Goal: Task Accomplishment & Management: Manage account settings

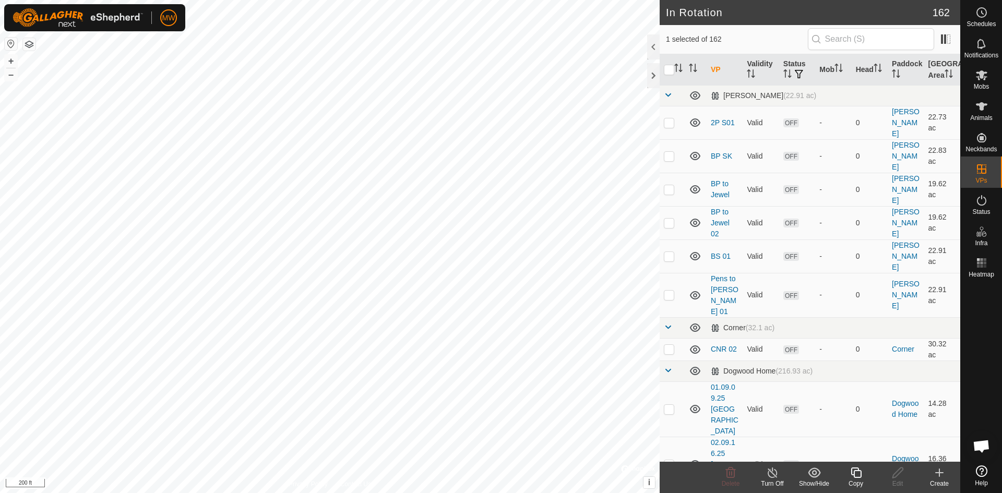
click at [858, 472] on icon at bounding box center [855, 472] width 13 height 13
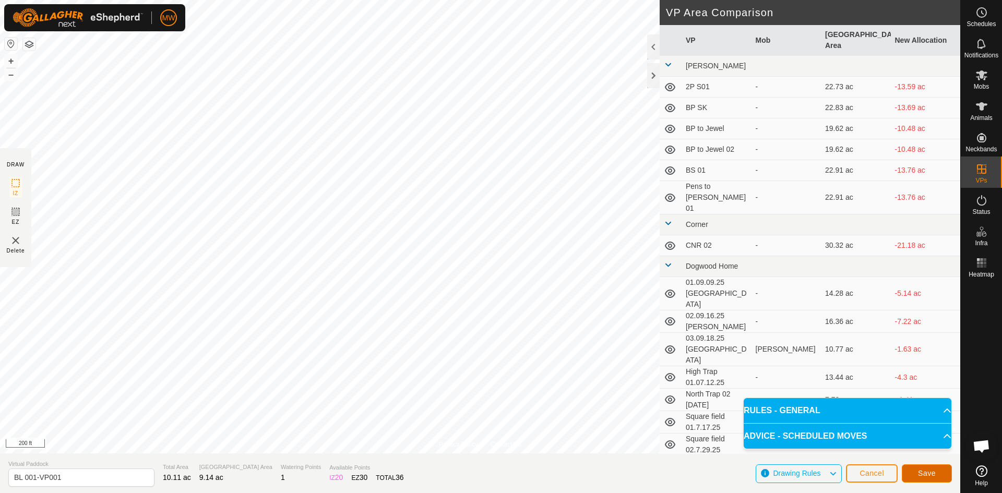
click at [927, 475] on span "Save" at bounding box center [927, 473] width 18 height 8
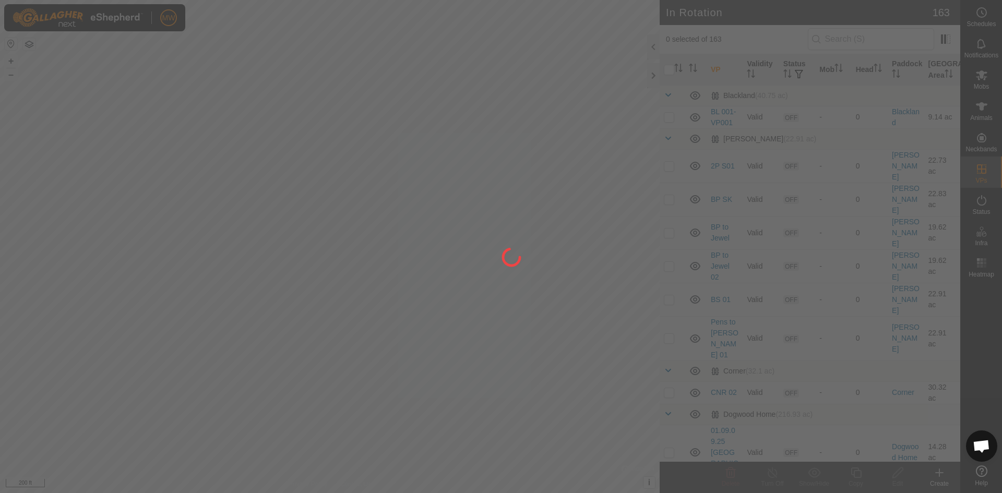
click at [729, 115] on div at bounding box center [501, 246] width 1002 height 493
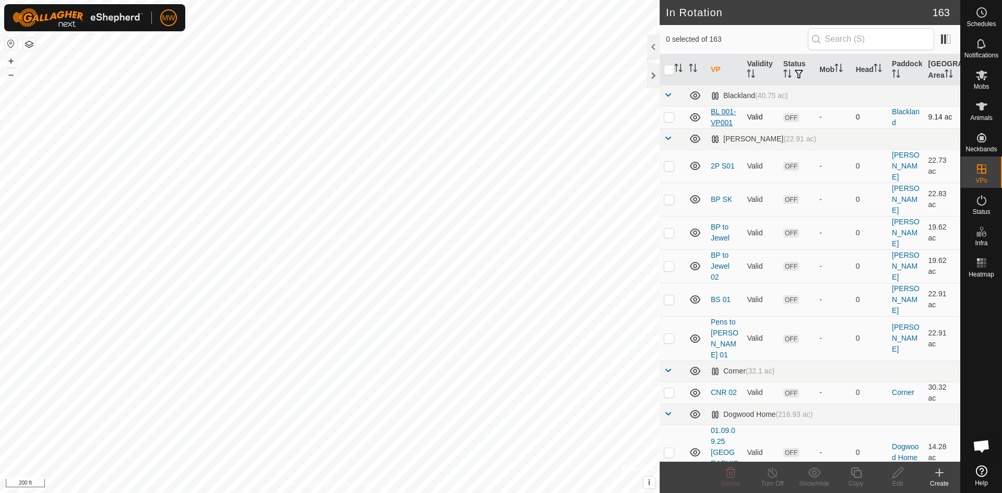
click at [727, 114] on link "BL 001-VP001" at bounding box center [724, 116] width 26 height 19
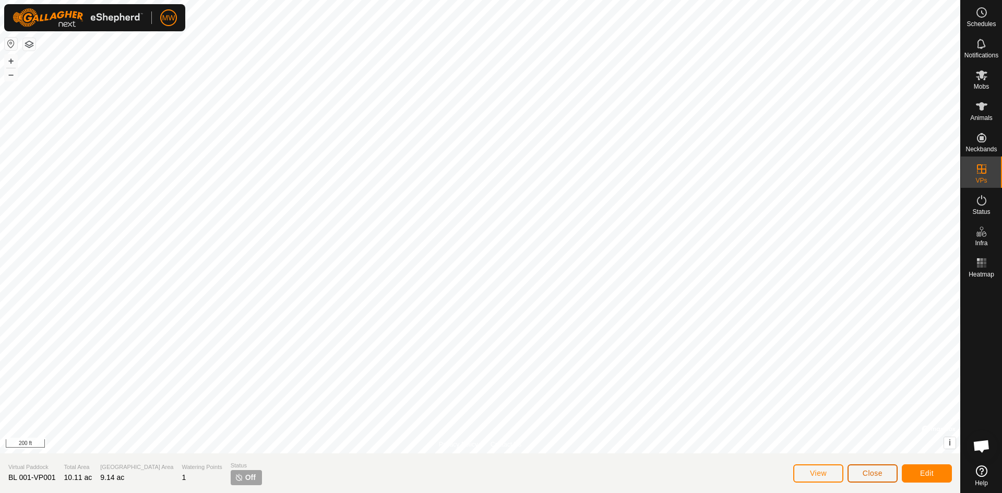
click at [874, 473] on span "Close" at bounding box center [872, 473] width 20 height 8
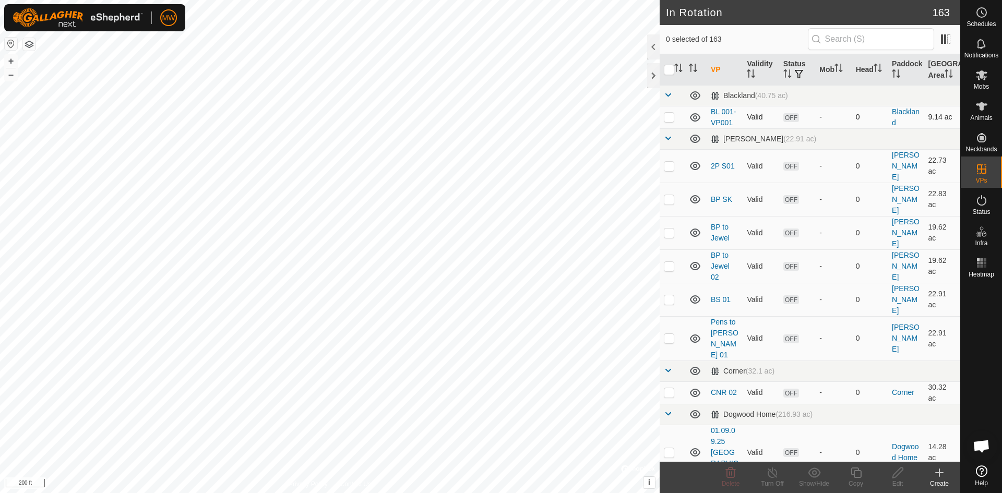
click at [665, 117] on p-checkbox at bounding box center [669, 117] width 10 height 8
checkbox input "true"
click at [855, 473] on icon at bounding box center [855, 472] width 13 height 13
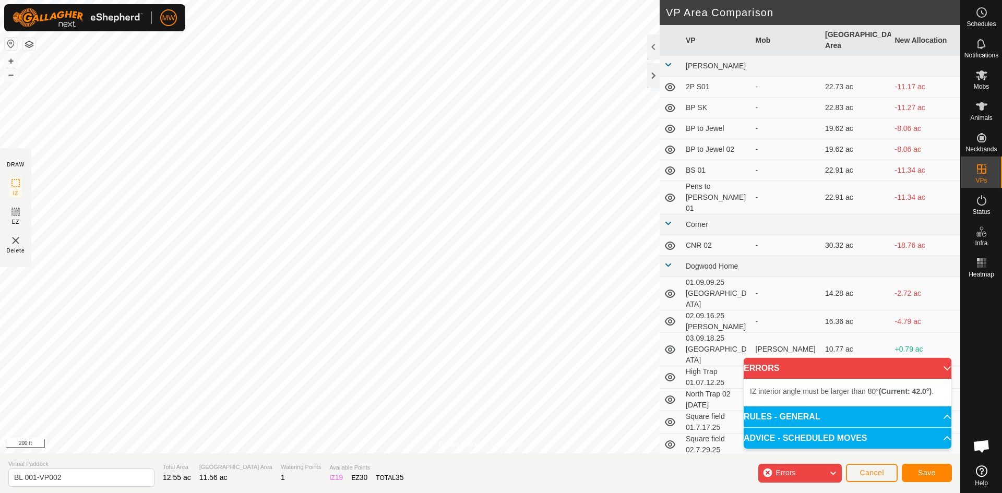
click at [217, 0] on html "MW Schedules Notifications Mobs Animals Neckbands VPs Status Infra Heatmap Help…" at bounding box center [501, 246] width 1002 height 493
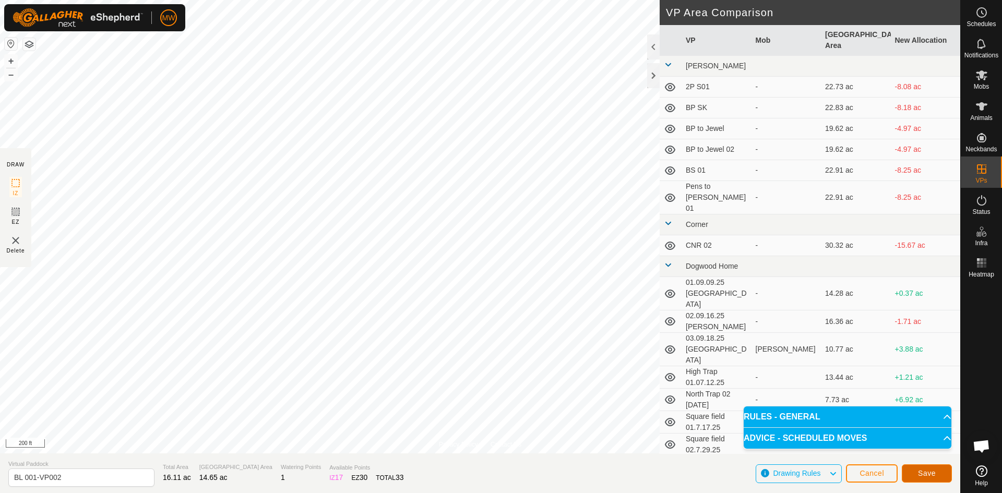
click at [935, 476] on span "Save" at bounding box center [927, 473] width 18 height 8
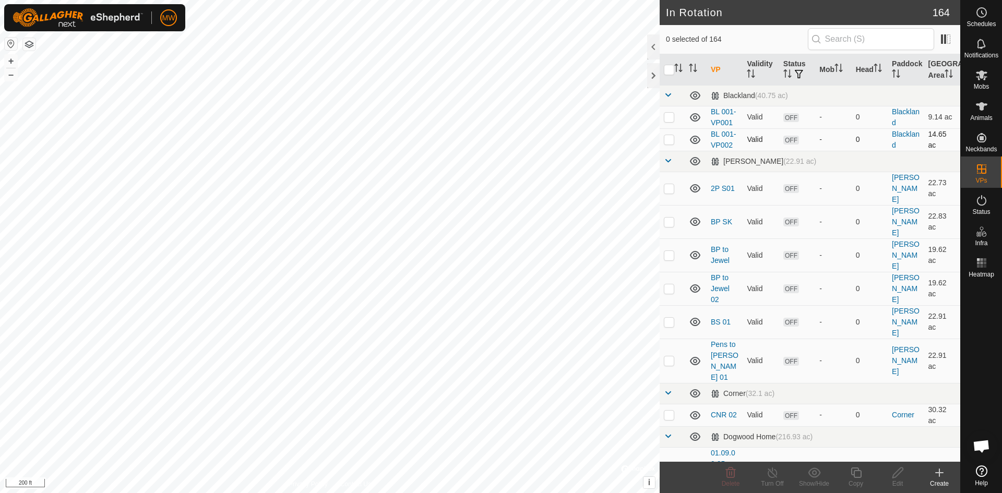
click at [668, 141] on p-checkbox at bounding box center [669, 139] width 10 height 8
checkbox input "true"
click at [895, 473] on icon at bounding box center [897, 472] width 10 height 10
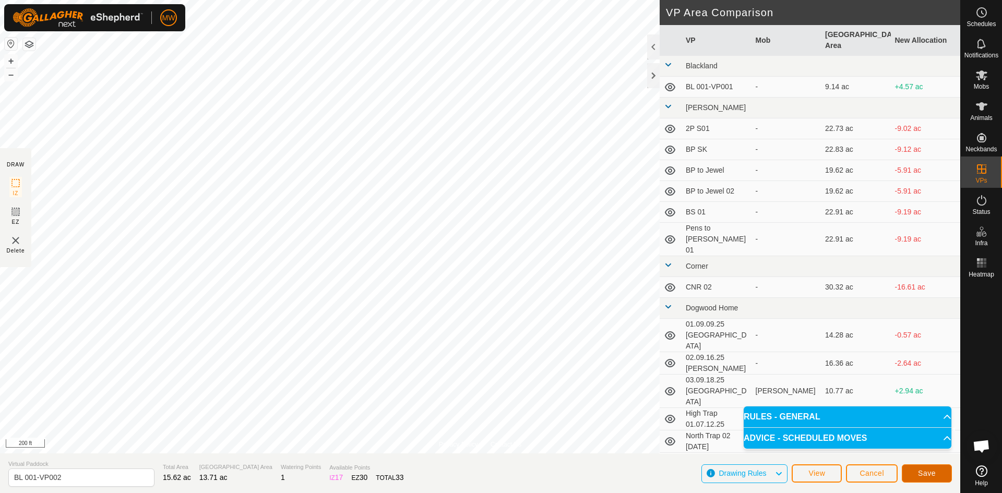
click at [921, 468] on button "Save" at bounding box center [926, 473] width 50 height 18
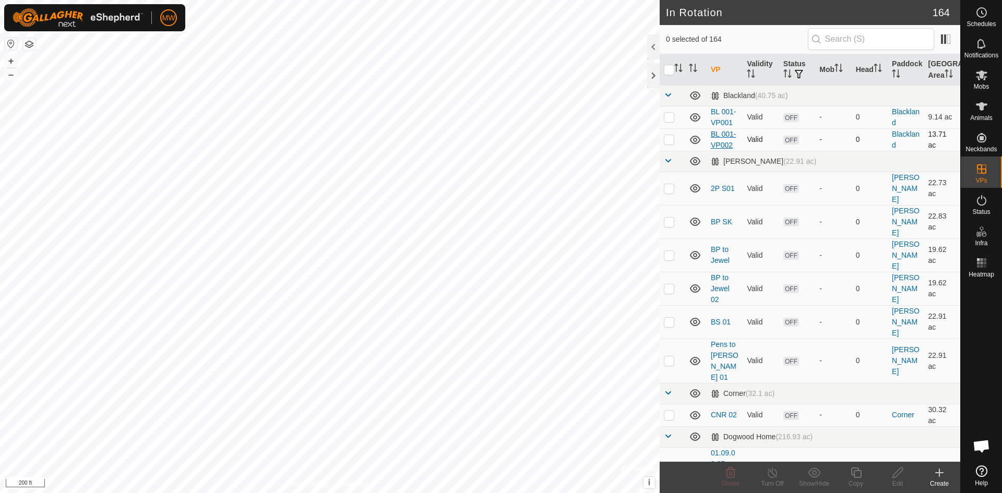
click at [724, 135] on link "BL 001-VP002" at bounding box center [724, 139] width 26 height 19
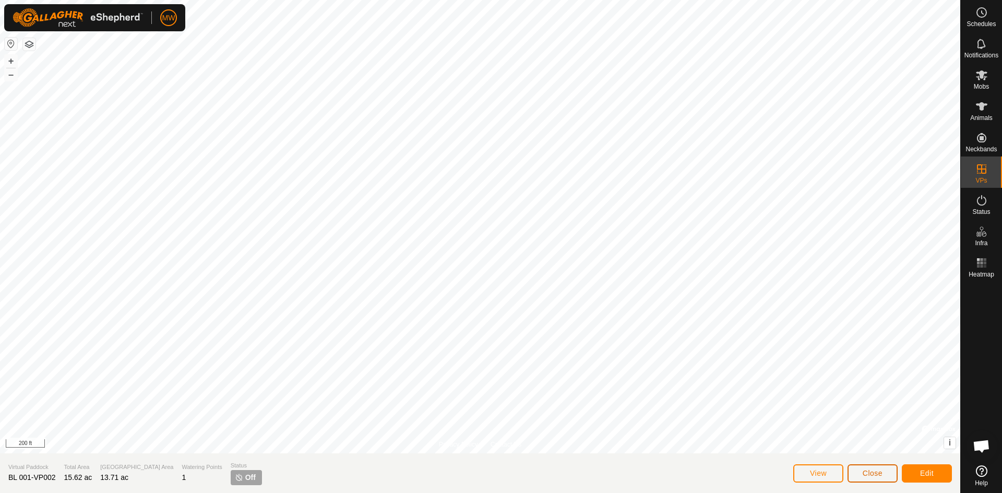
click at [893, 475] on button "Close" at bounding box center [872, 473] width 50 height 18
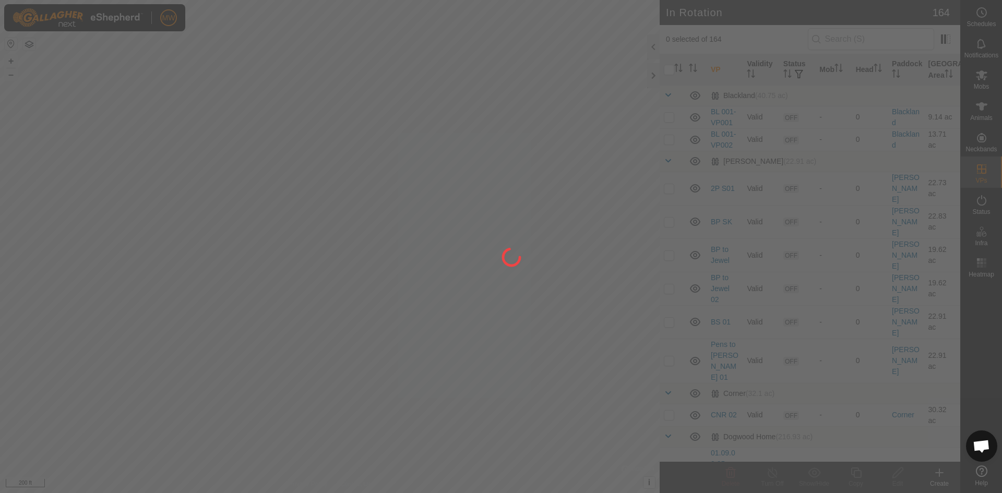
click at [669, 138] on div at bounding box center [501, 246] width 1002 height 493
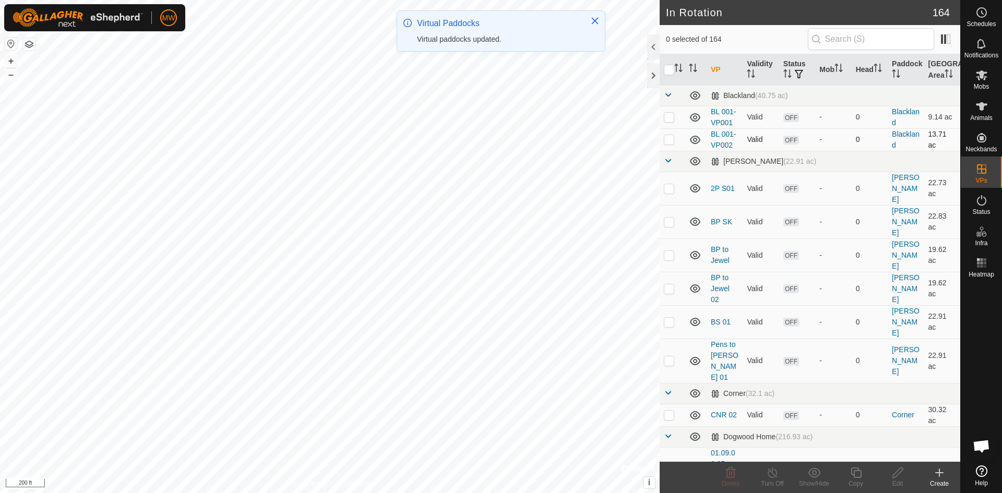
click at [666, 140] on p-checkbox at bounding box center [669, 139] width 10 height 8
checkbox input "true"
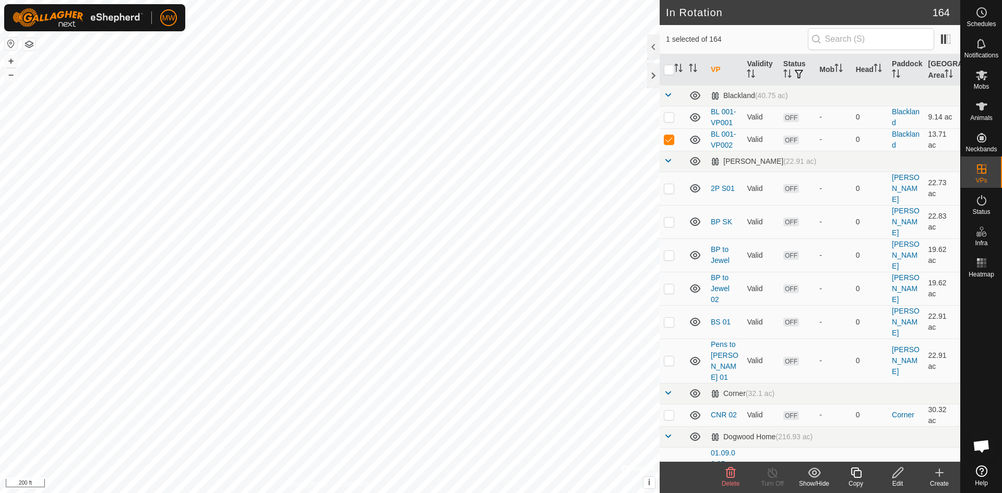
click at [851, 472] on icon at bounding box center [855, 472] width 10 height 10
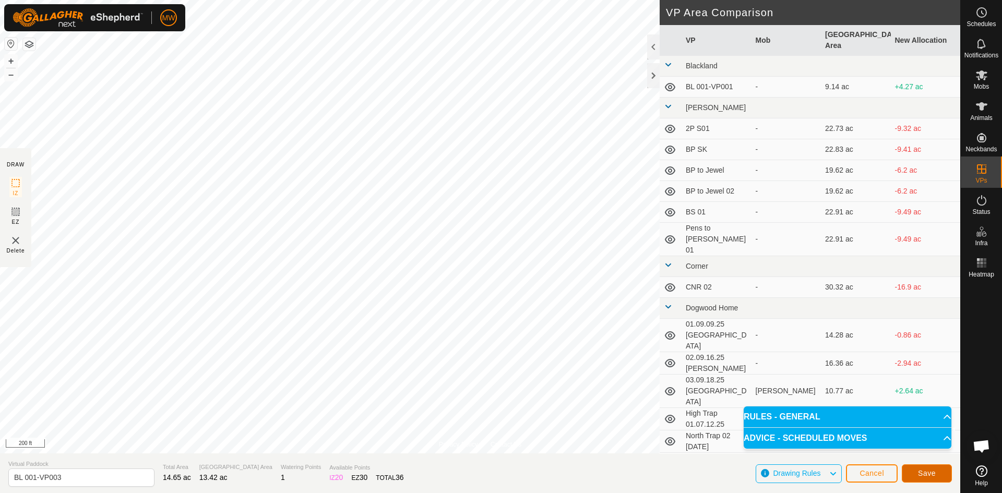
click at [920, 469] on span "Save" at bounding box center [927, 473] width 18 height 8
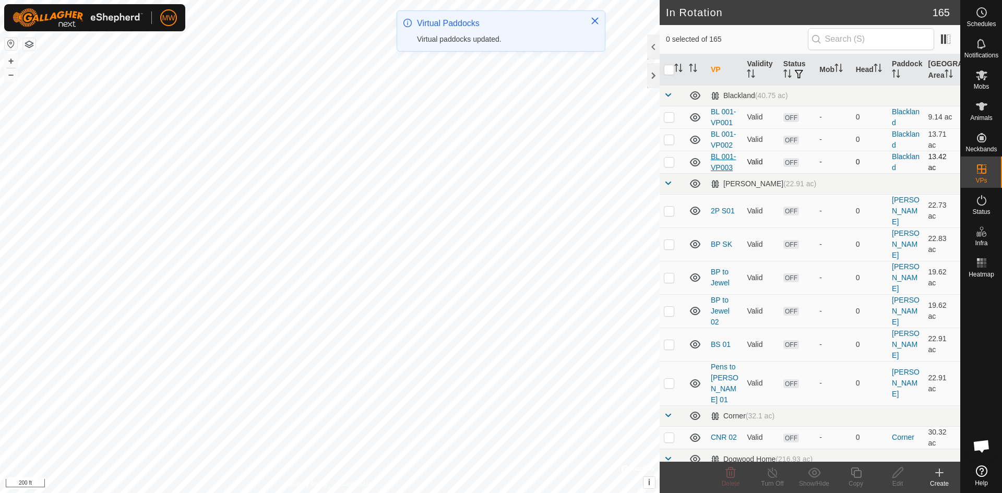
click at [720, 166] on link "BL 001-VP003" at bounding box center [724, 161] width 26 height 19
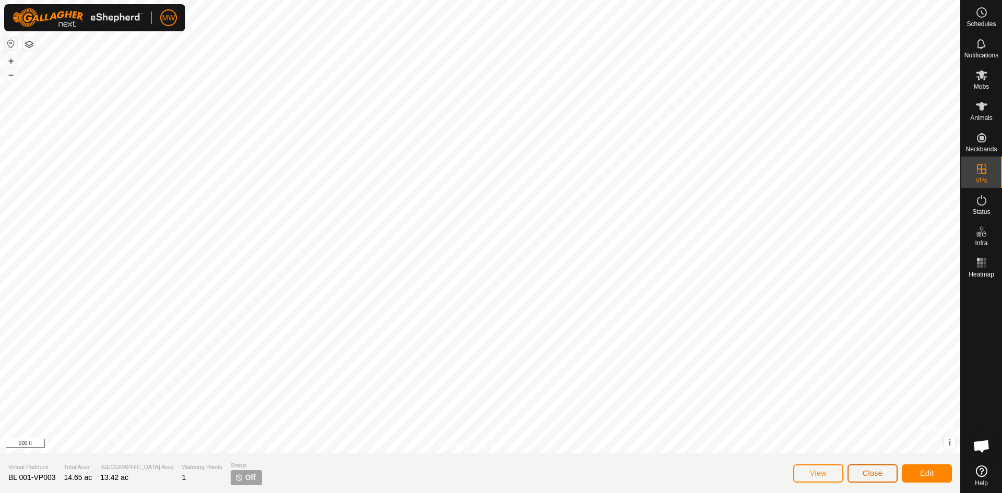
click at [868, 473] on span "Close" at bounding box center [872, 473] width 20 height 8
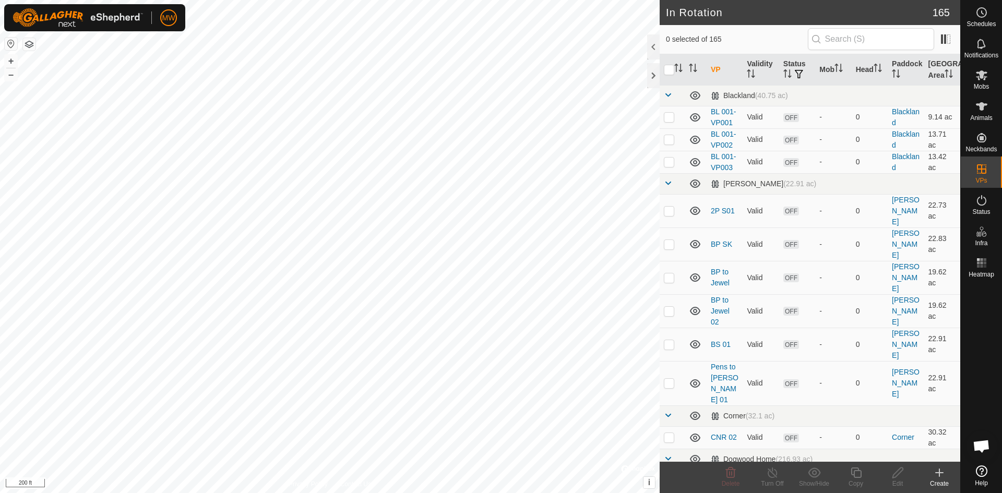
click at [715, 170] on link "BL 001-VP003" at bounding box center [724, 161] width 26 height 19
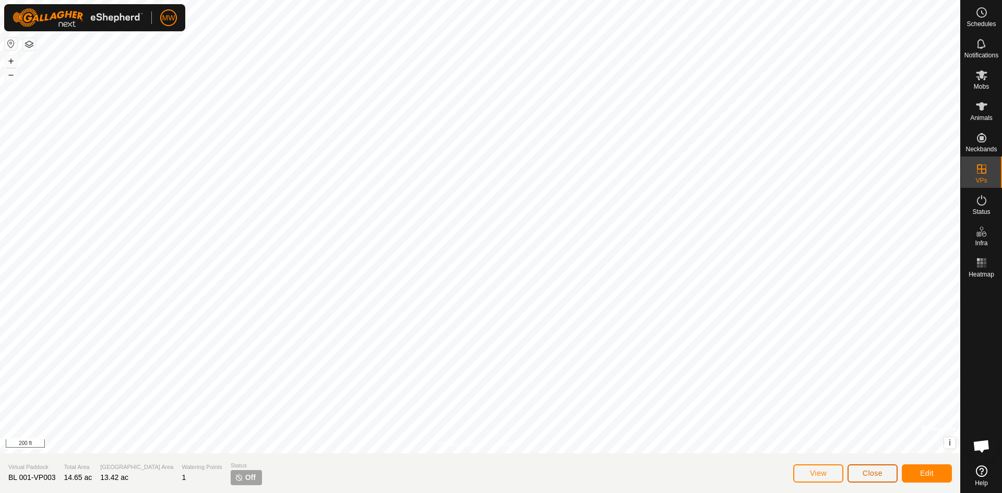
click at [879, 477] on span "Close" at bounding box center [872, 473] width 20 height 8
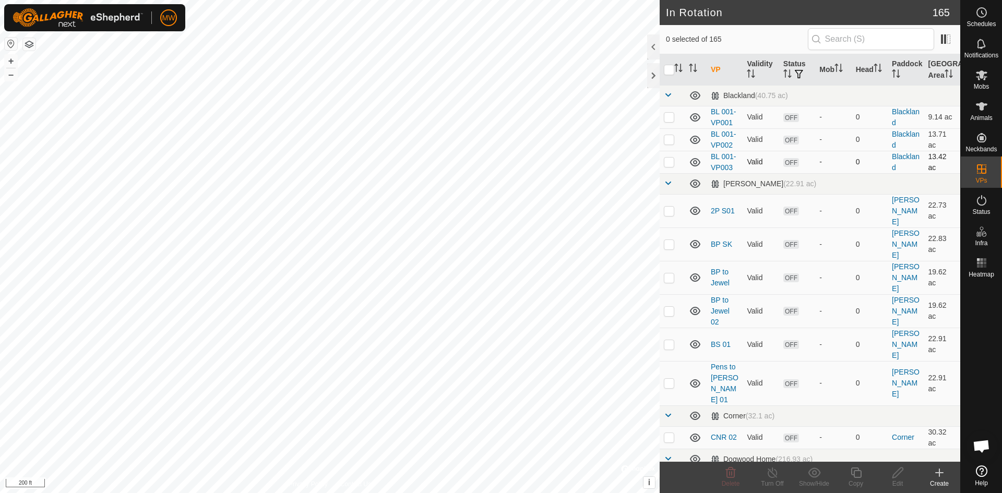
click at [671, 161] on p-checkbox at bounding box center [669, 162] width 10 height 8
checkbox input "true"
click at [857, 470] on icon at bounding box center [855, 472] width 10 height 10
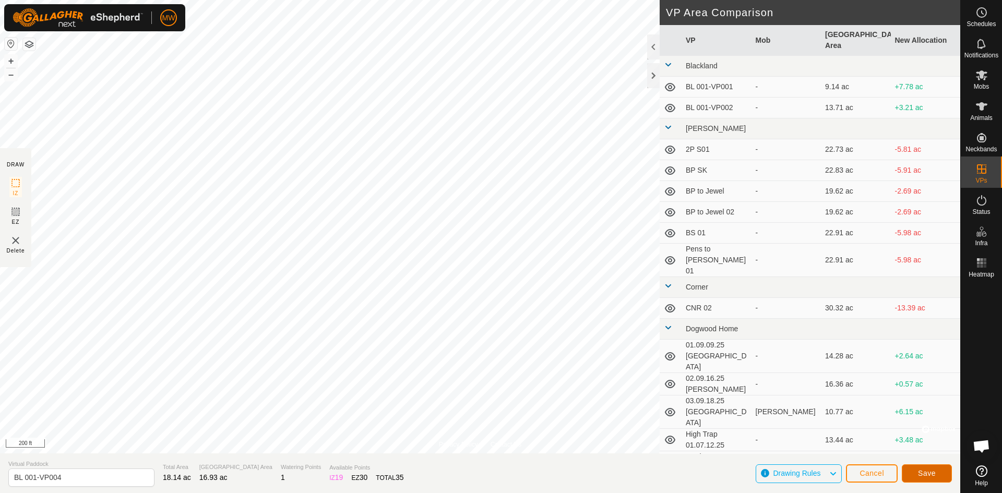
click at [921, 477] on button "Save" at bounding box center [926, 473] width 50 height 18
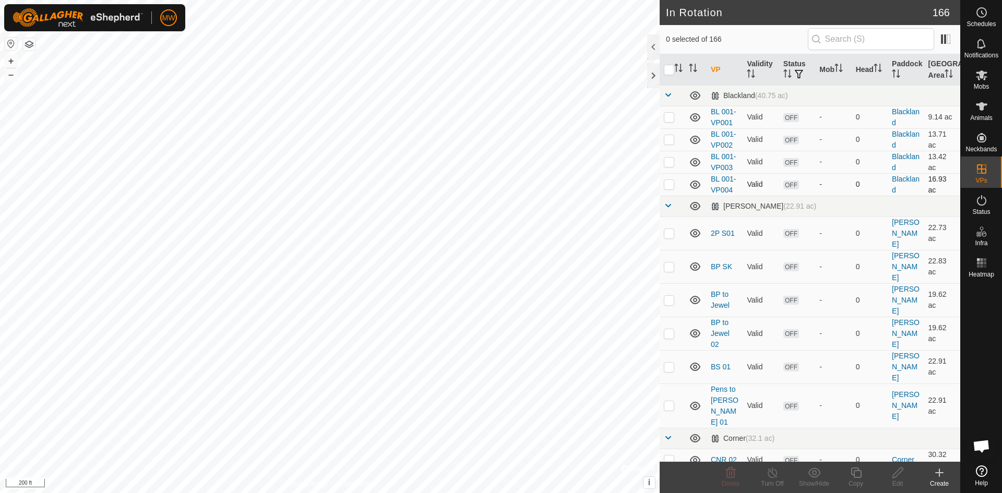
click at [669, 185] on p-checkbox at bounding box center [669, 184] width 10 height 8
checkbox input "true"
click at [861, 474] on icon at bounding box center [855, 472] width 10 height 10
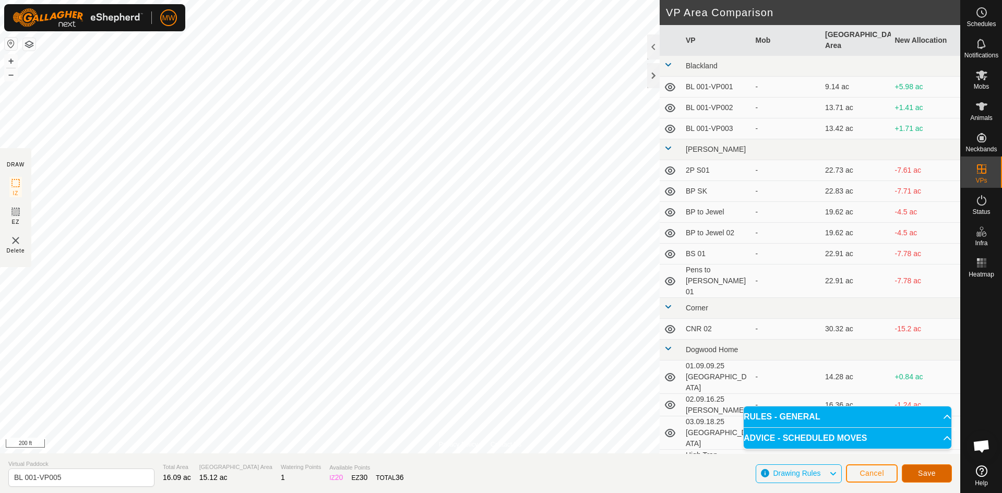
click at [925, 476] on span "Save" at bounding box center [927, 473] width 18 height 8
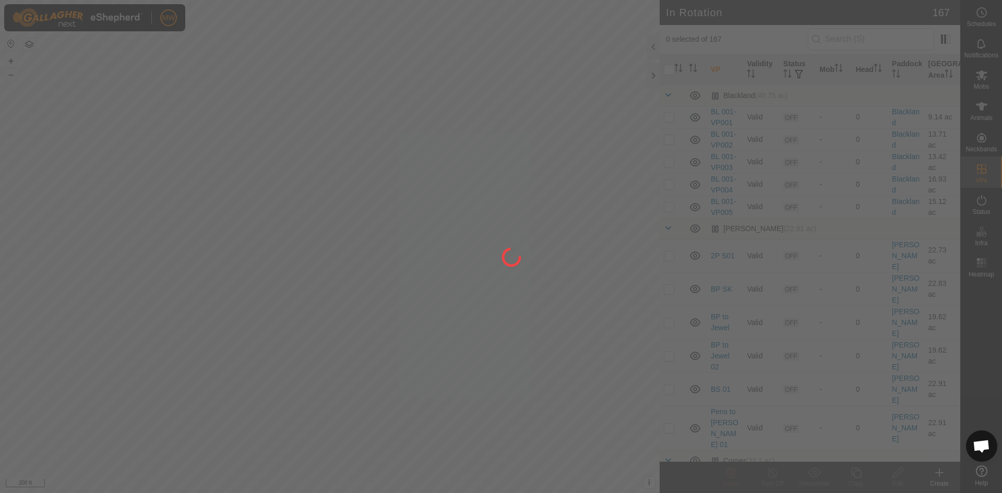
click at [668, 208] on div at bounding box center [501, 246] width 1002 height 493
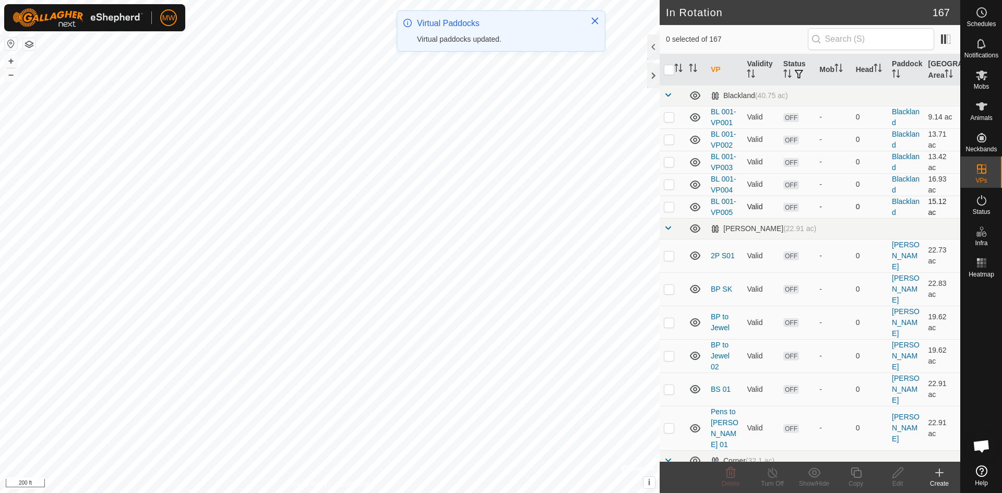
click at [668, 211] on td at bounding box center [671, 207] width 25 height 22
checkbox input "true"
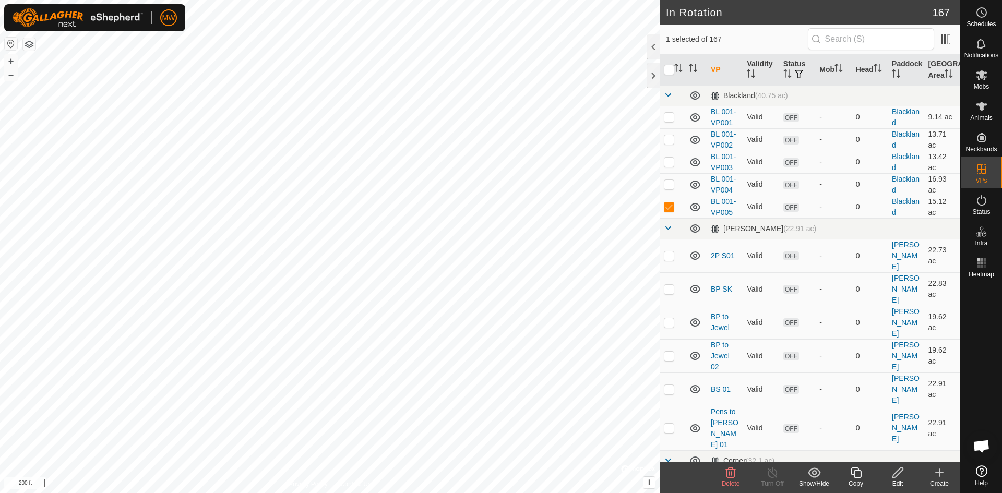
click at [856, 477] on icon at bounding box center [855, 472] width 10 height 10
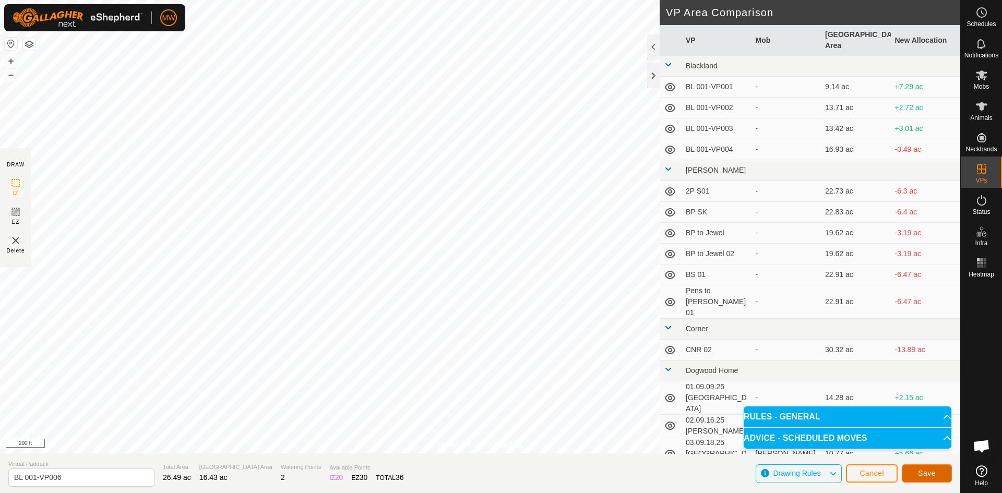
click at [916, 474] on button "Save" at bounding box center [926, 473] width 50 height 18
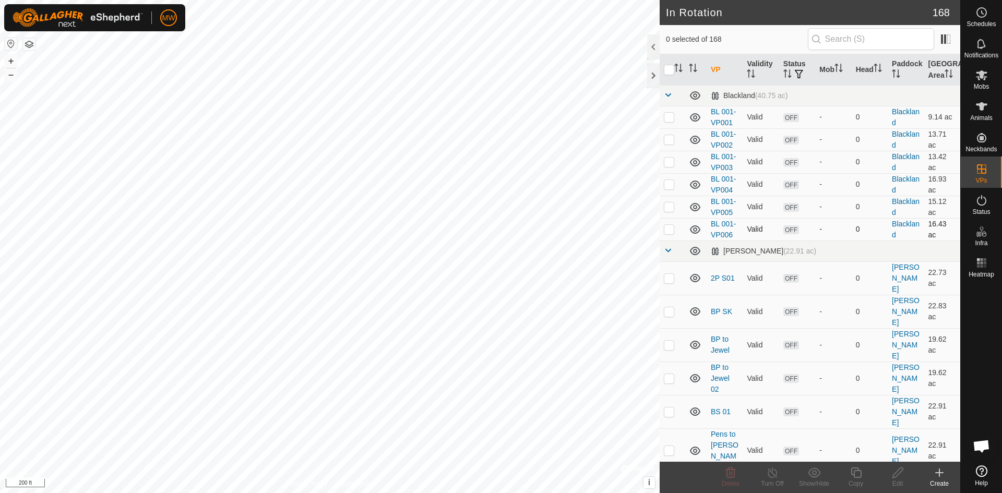
click at [671, 231] on p-checkbox at bounding box center [669, 229] width 10 height 8
checkbox input "true"
click at [726, 224] on link "BL 001-VP006" at bounding box center [724, 229] width 26 height 19
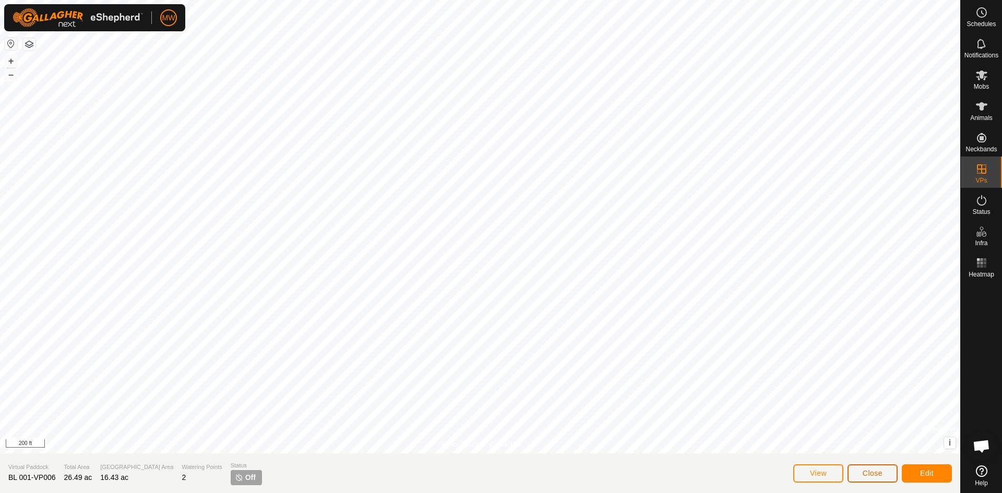
click at [863, 473] on span "Close" at bounding box center [872, 473] width 20 height 8
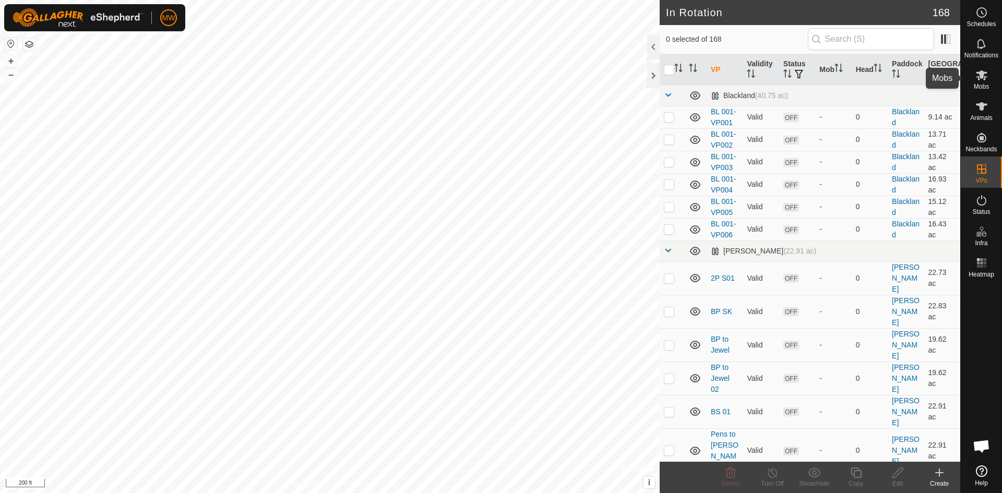
click at [981, 71] on icon at bounding box center [981, 75] width 11 height 10
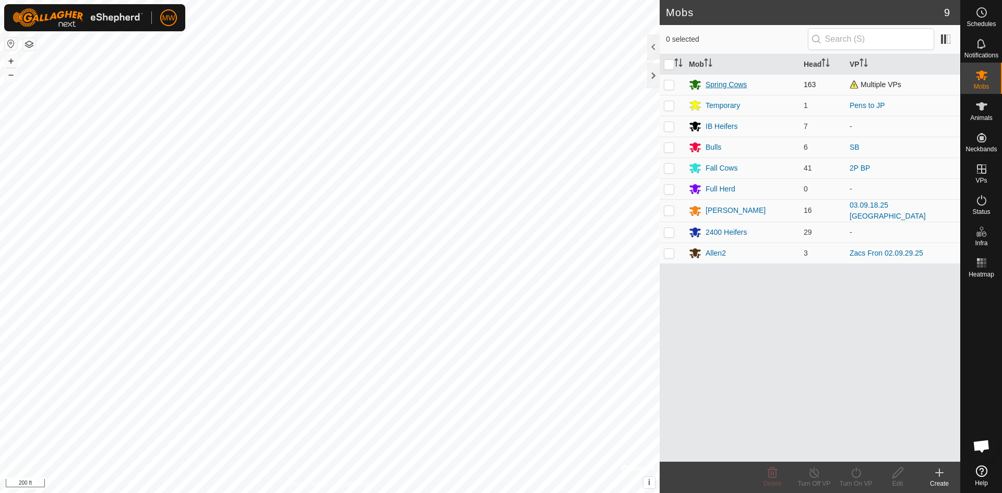
click at [732, 82] on div "Spring Cows" at bounding box center [725, 84] width 41 height 11
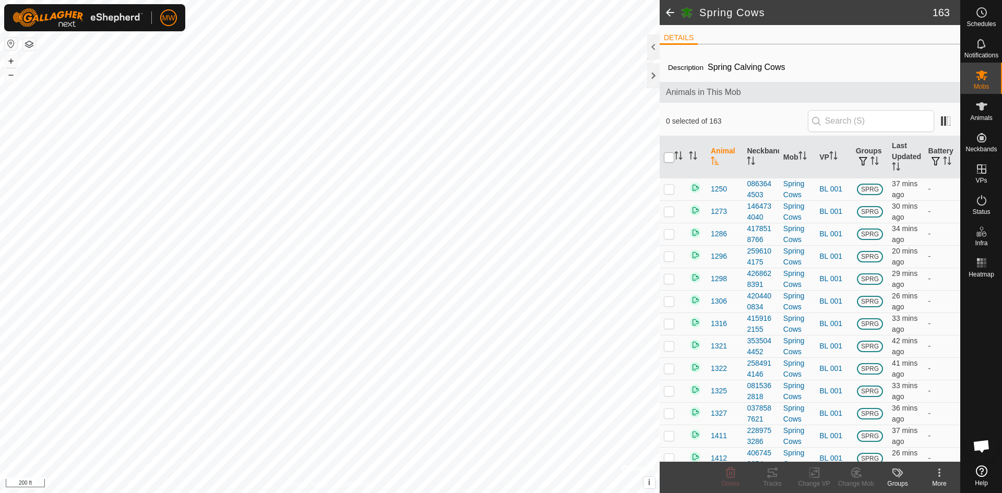
click at [670, 160] on input "checkbox" at bounding box center [669, 157] width 10 height 10
checkbox input "true"
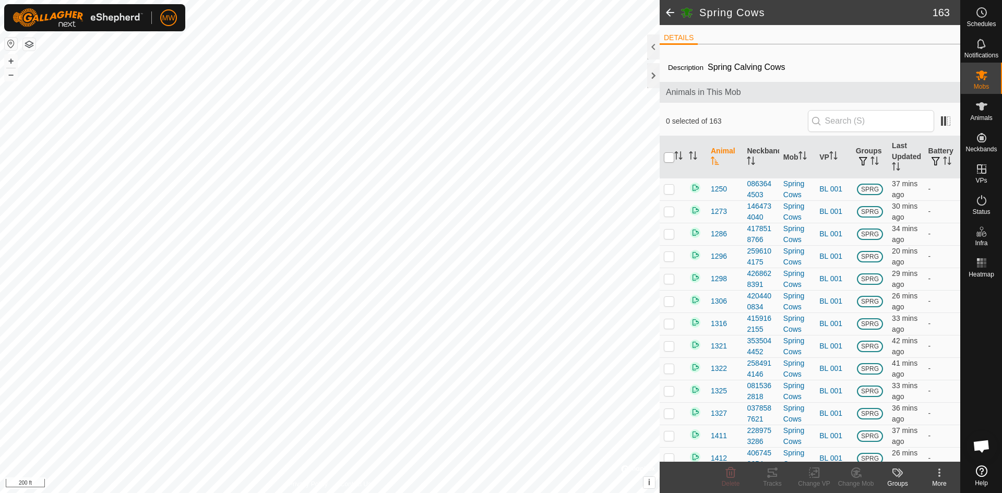
checkbox input "true"
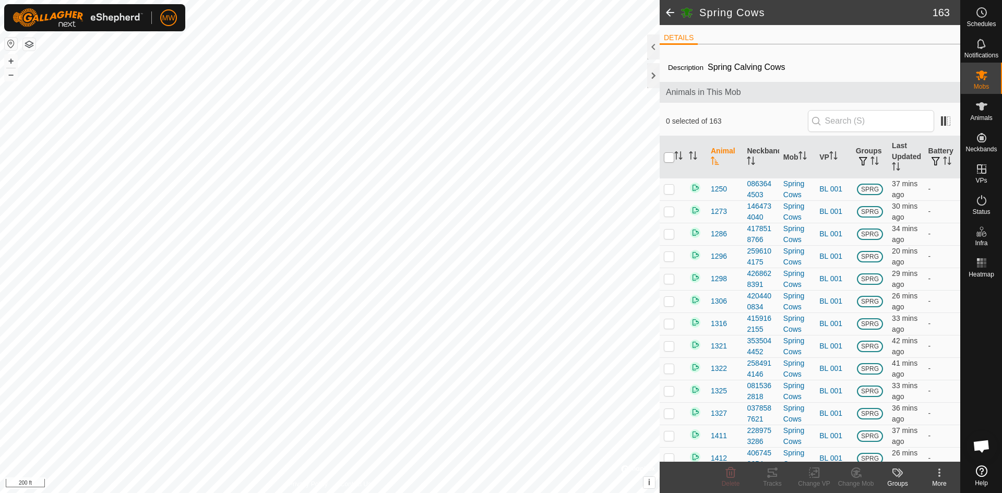
checkbox input "true"
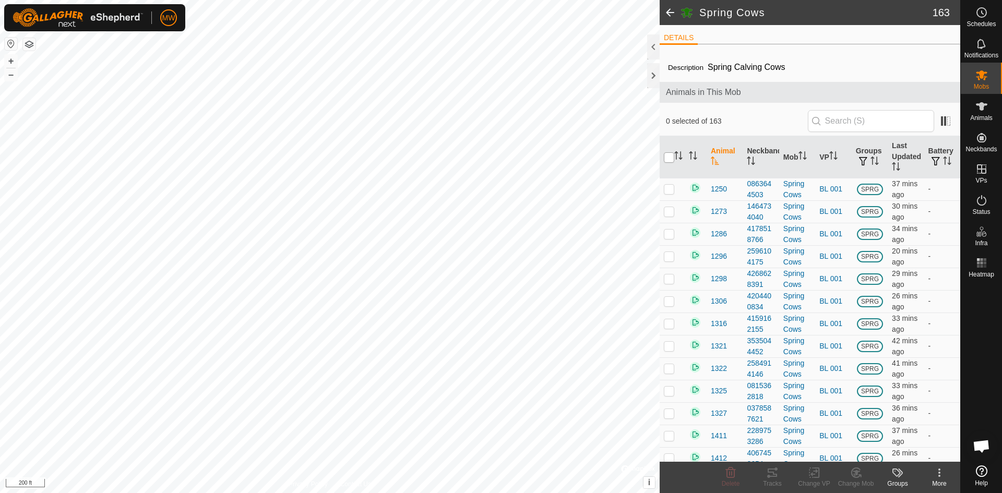
checkbox input "true"
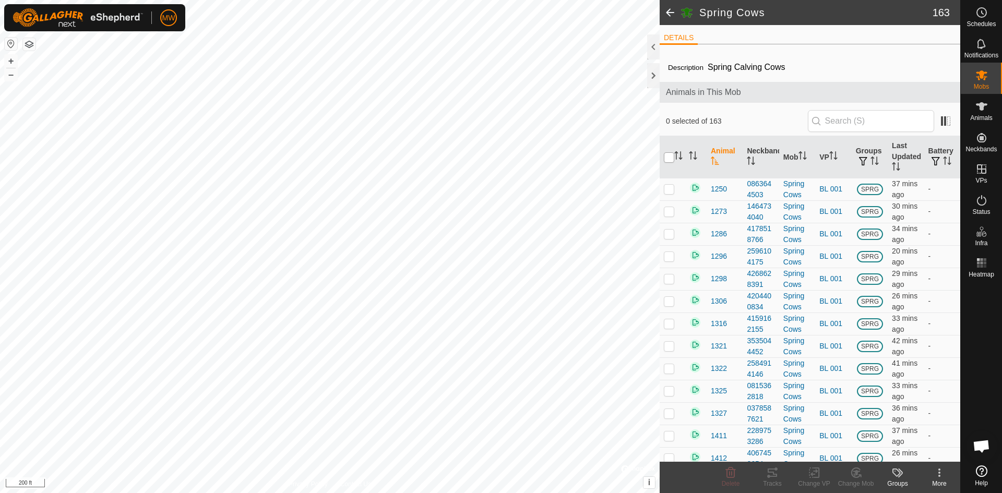
checkbox input "true"
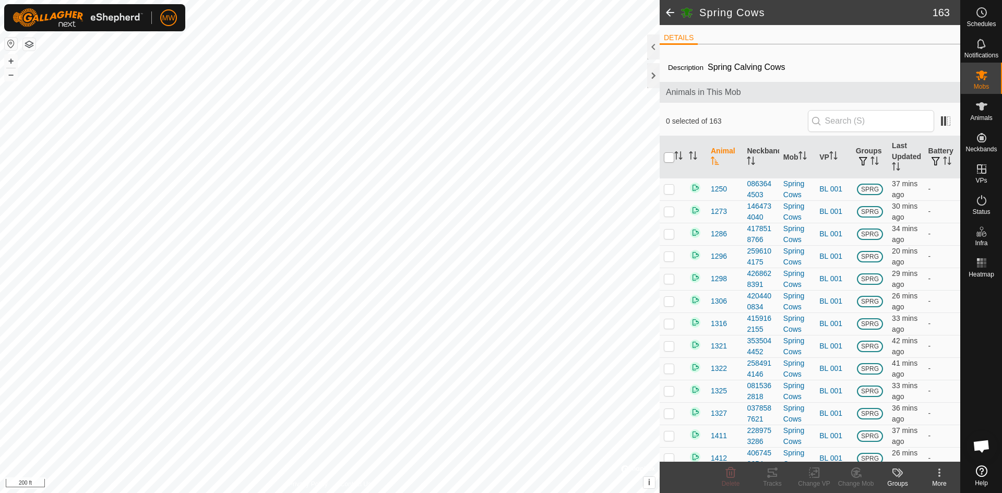
checkbox input "true"
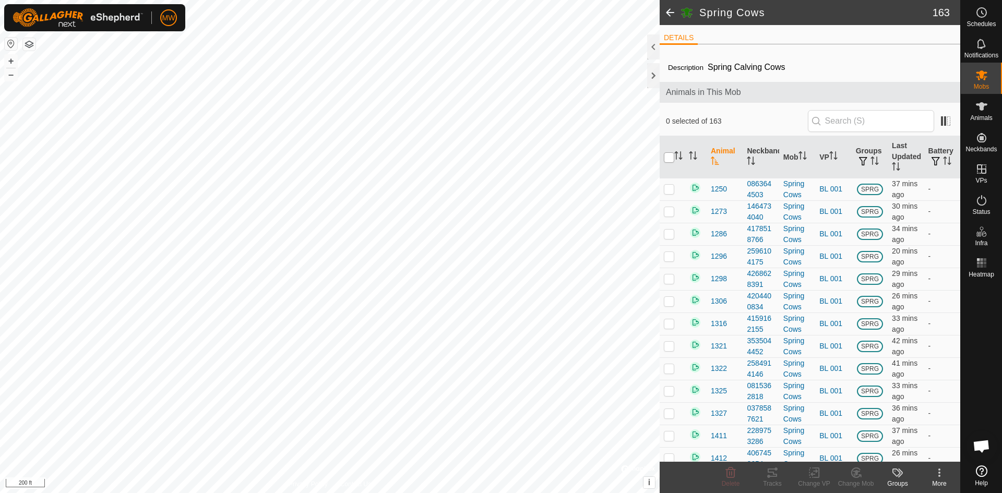
checkbox input "true"
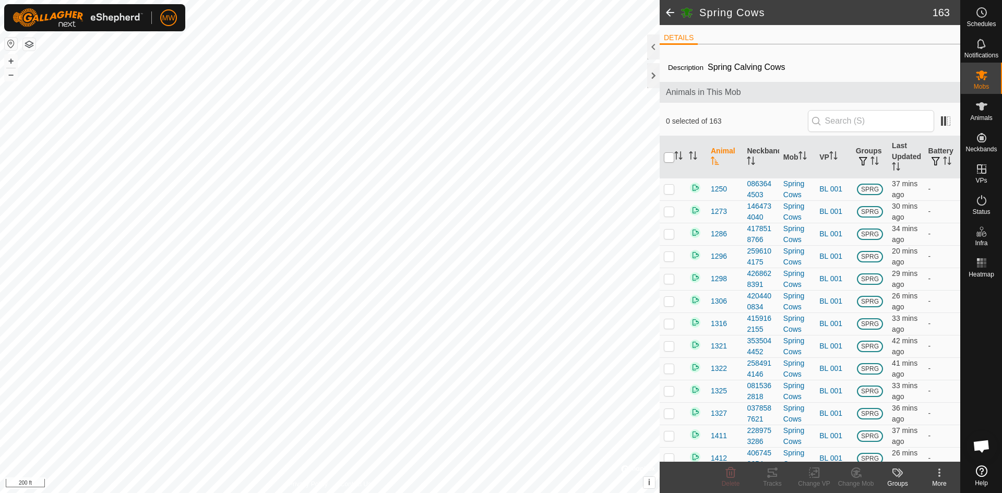
checkbox input "true"
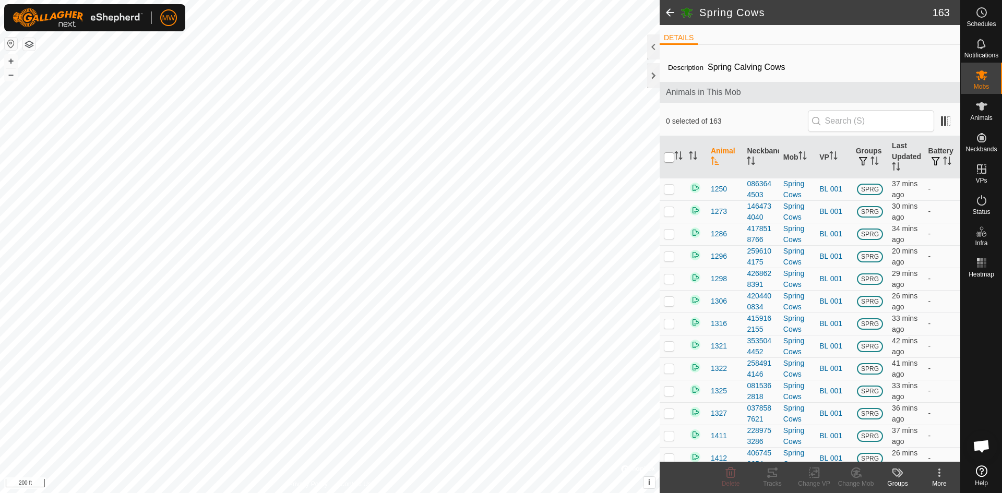
checkbox input "true"
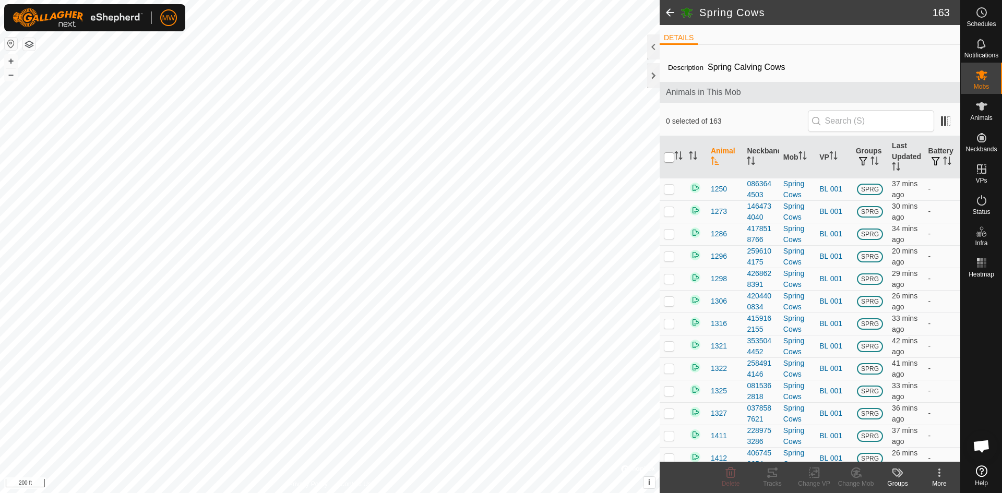
checkbox input "true"
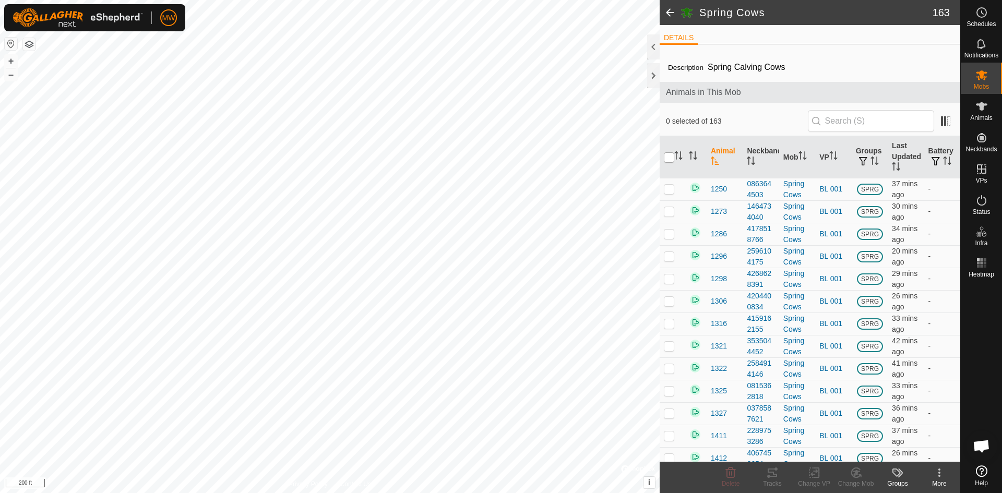
checkbox input "true"
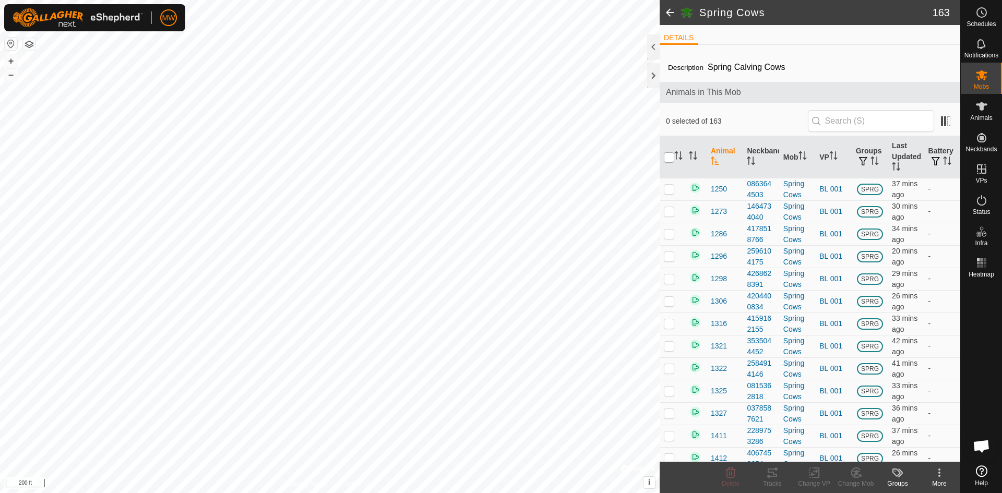
checkbox input "true"
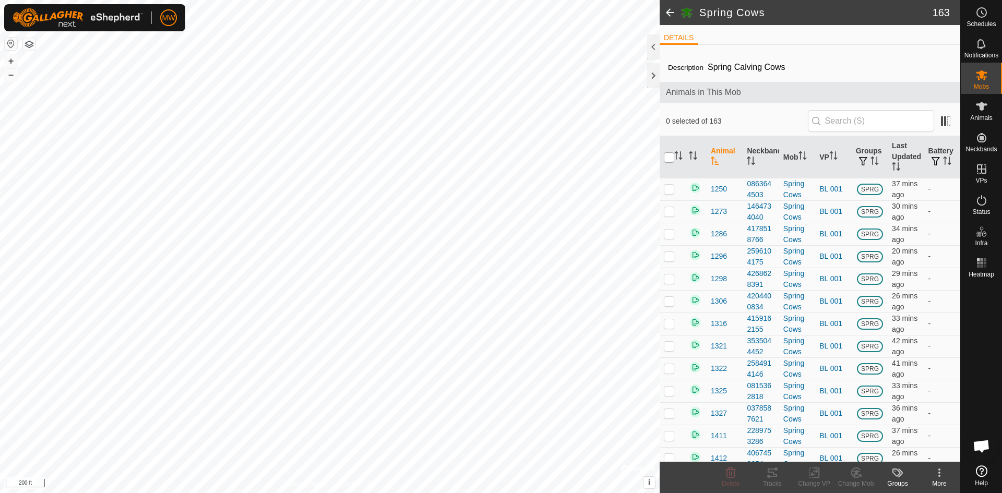
checkbox input "true"
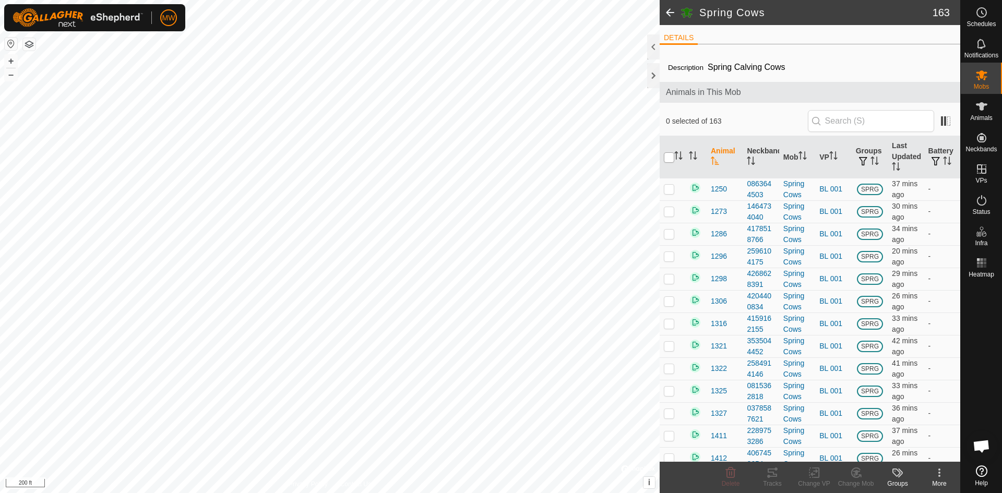
checkbox input "true"
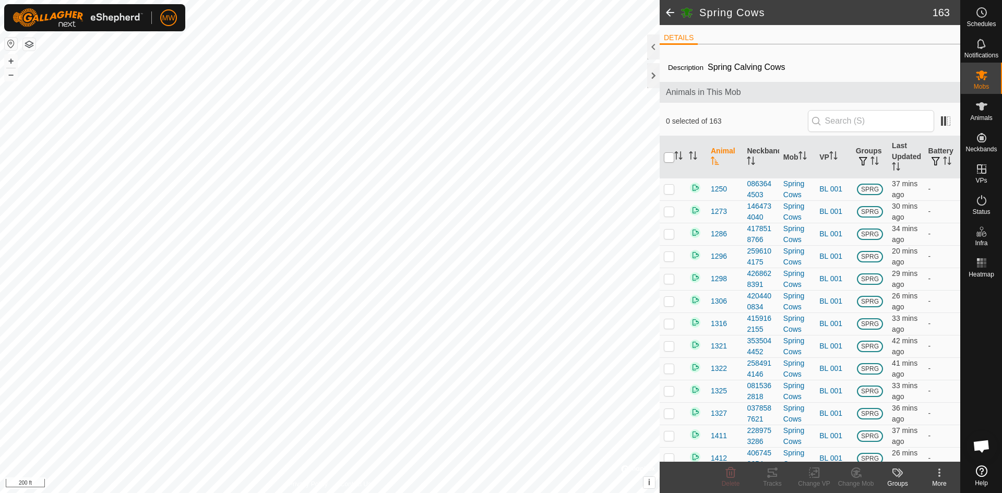
checkbox input "true"
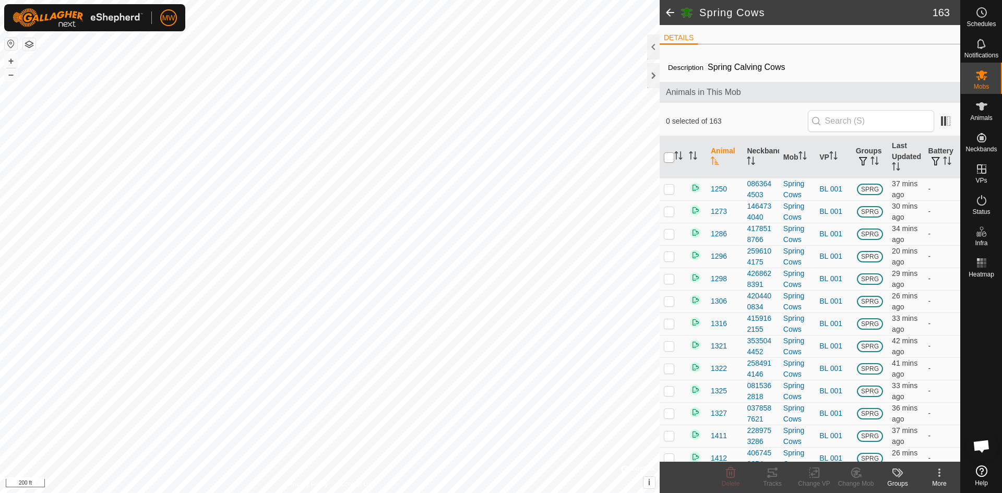
checkbox input "true"
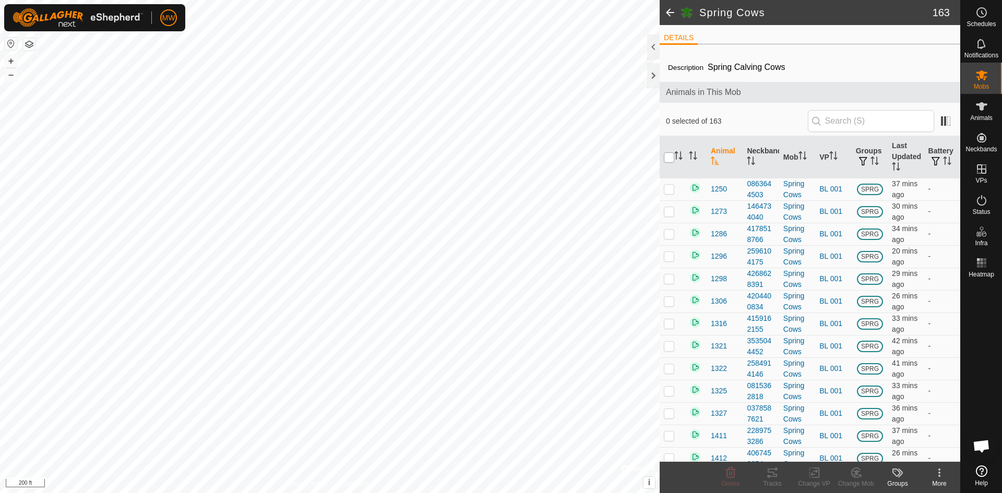
checkbox input "true"
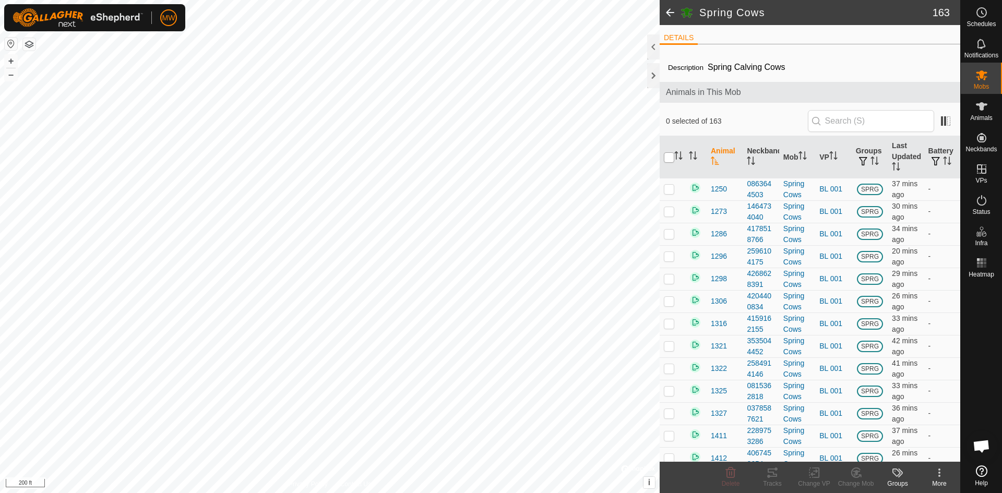
checkbox input "true"
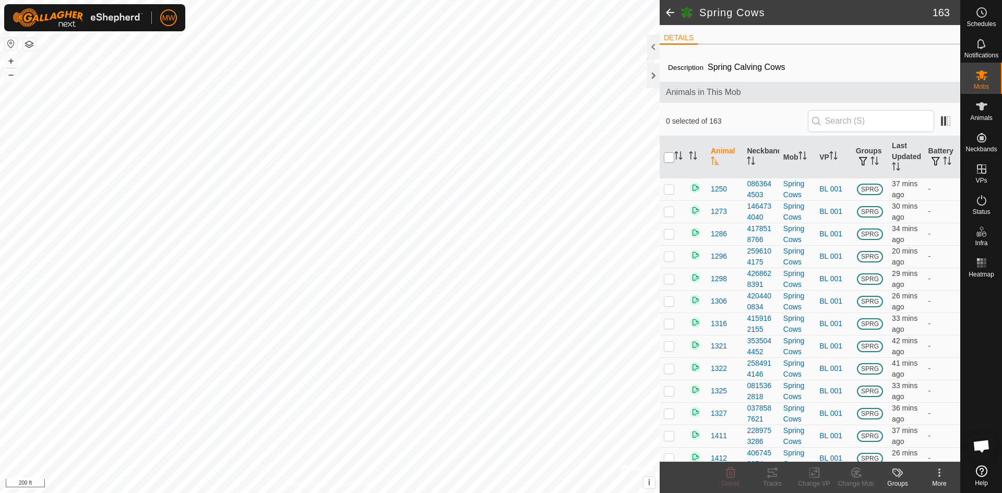
checkbox input "true"
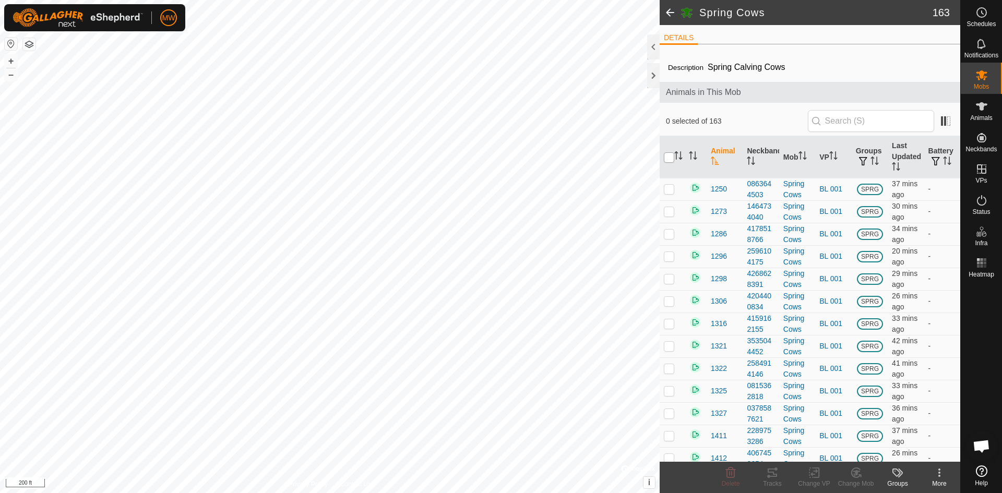
checkbox input "true"
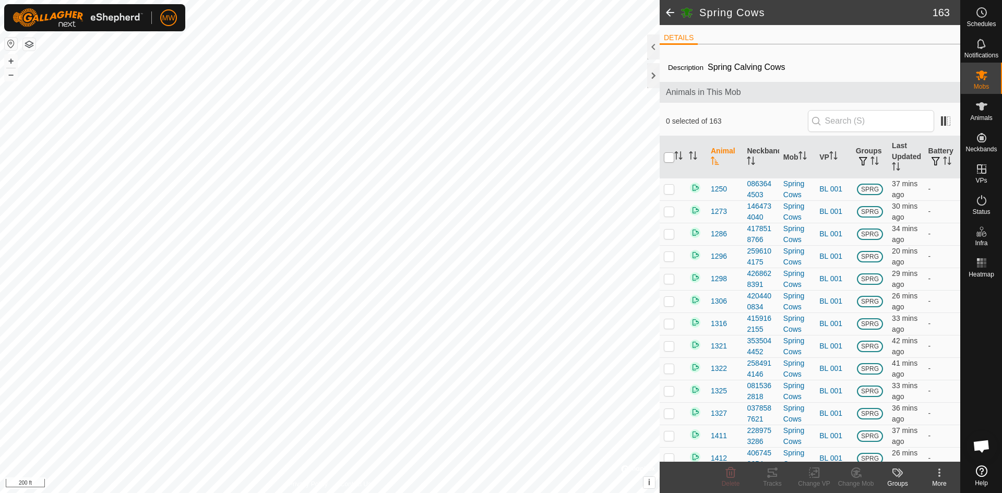
checkbox input "true"
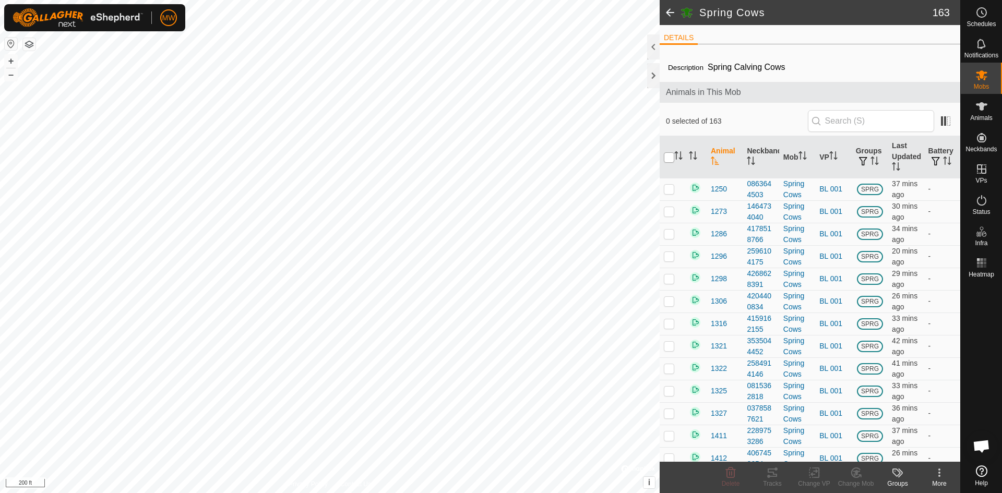
checkbox input "true"
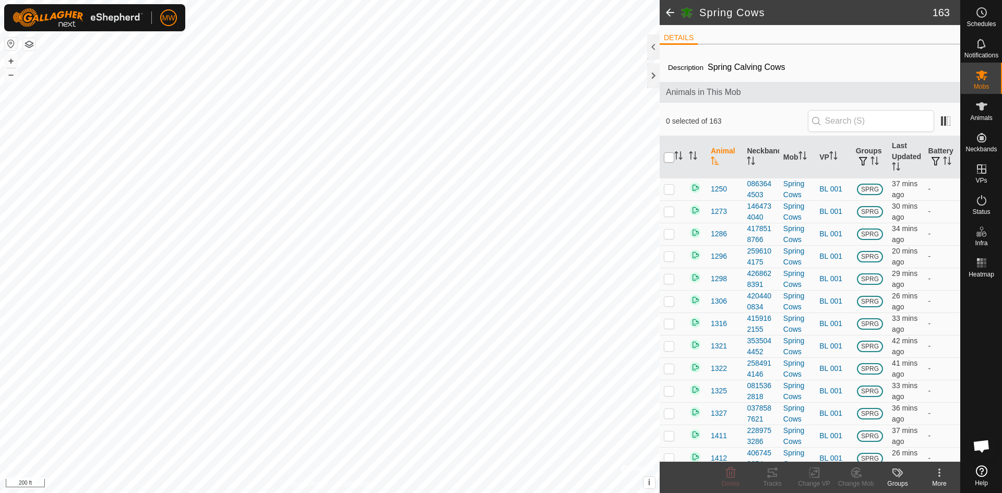
checkbox input "true"
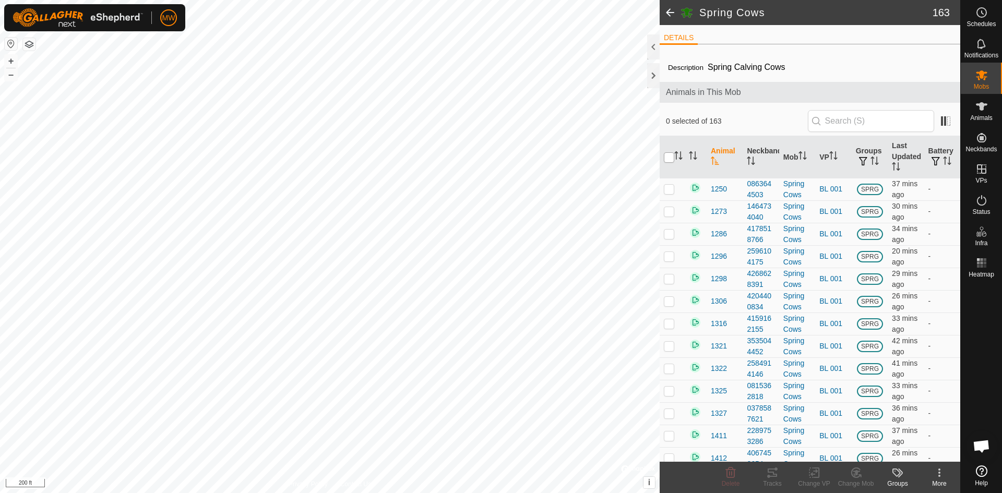
checkbox input "true"
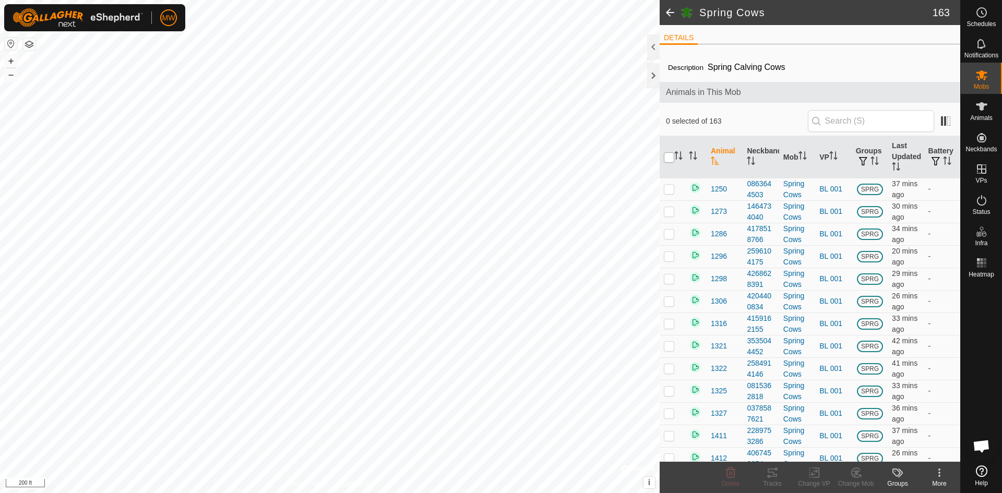
checkbox input "true"
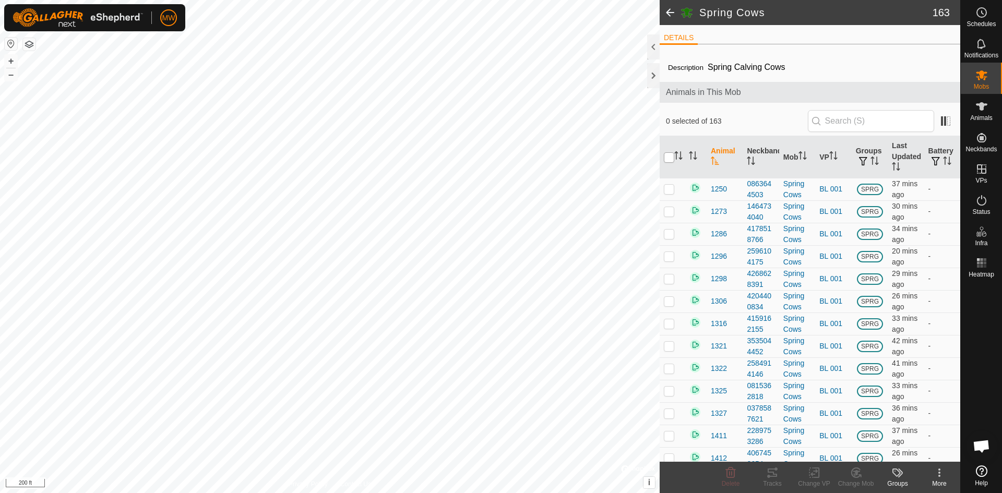
checkbox input "true"
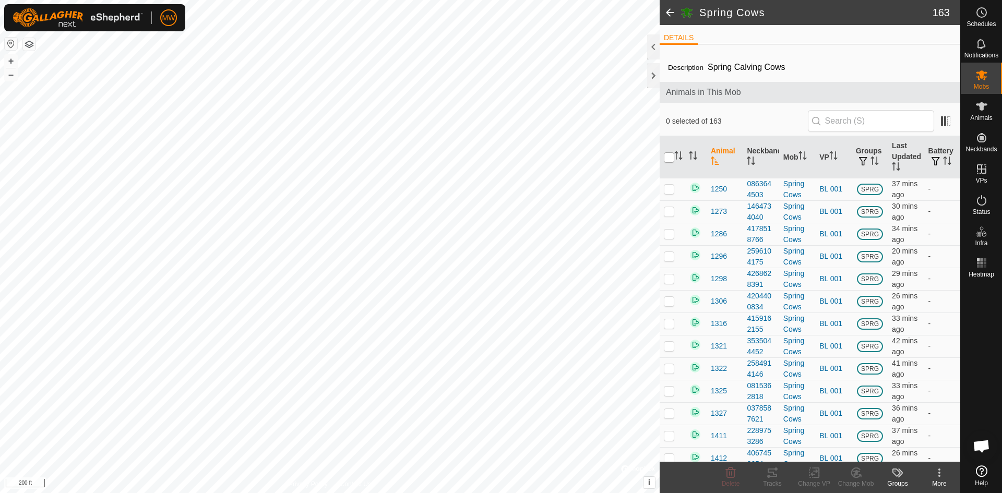
checkbox input "true"
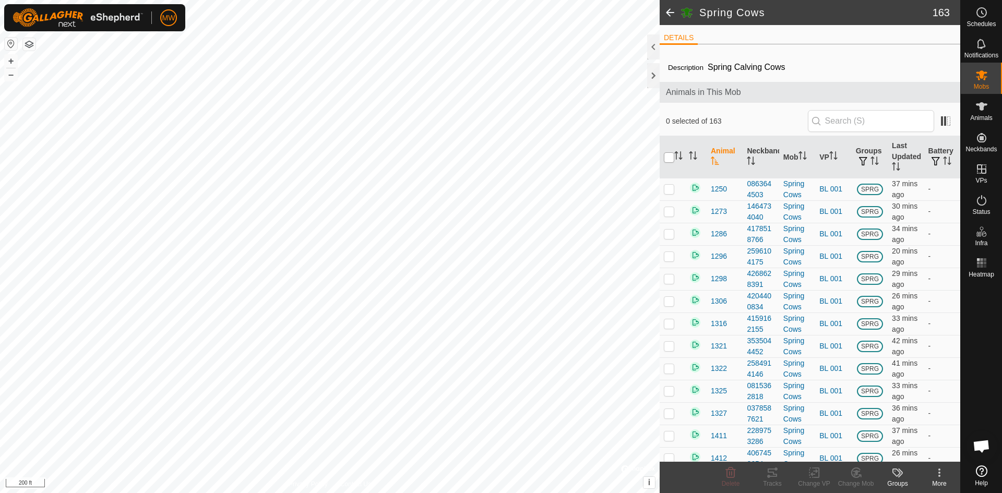
checkbox input "true"
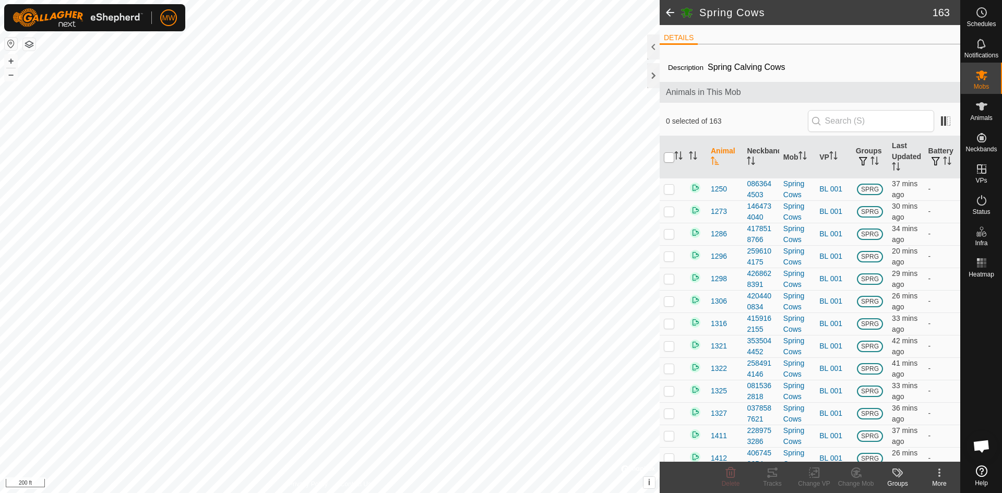
checkbox input "true"
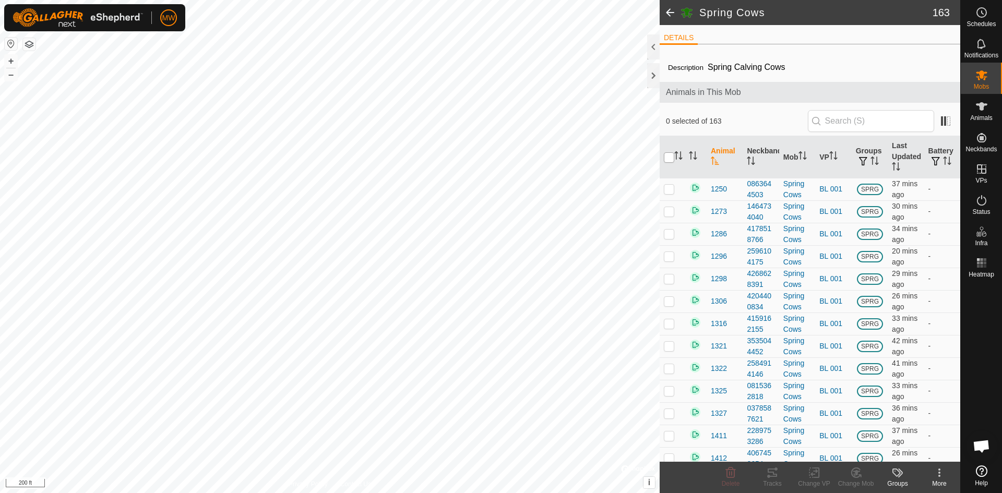
checkbox input "true"
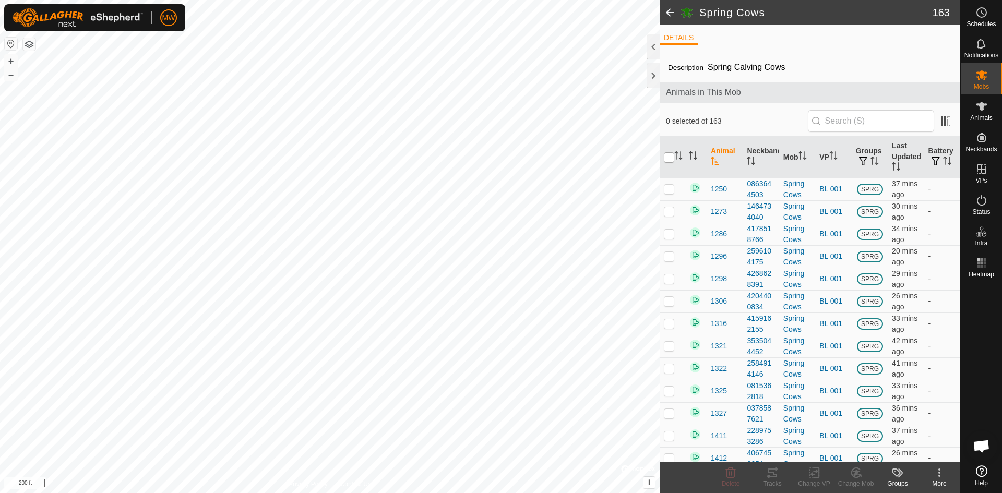
checkbox input "true"
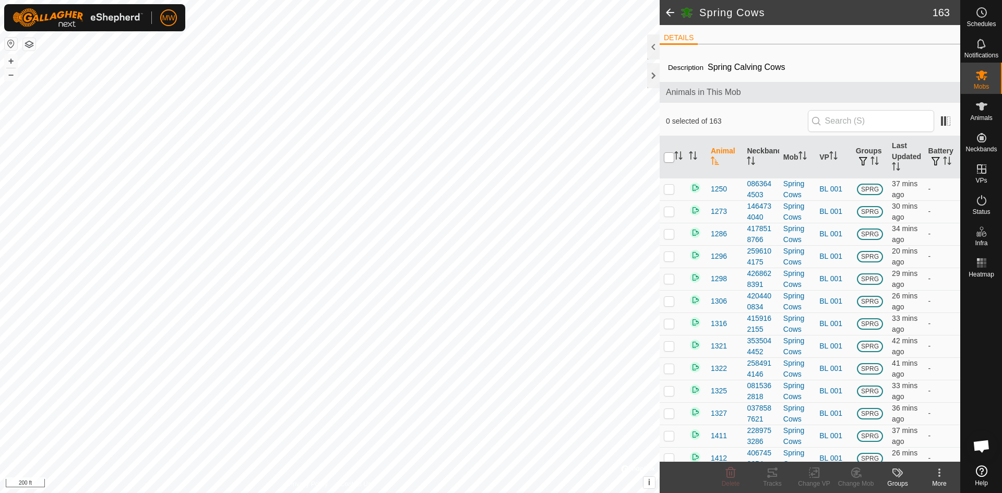
checkbox input "true"
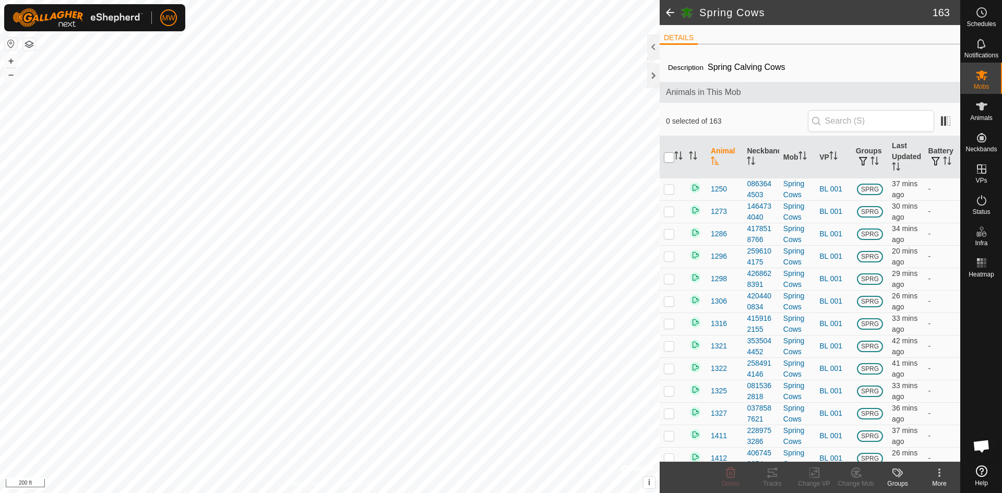
checkbox input "true"
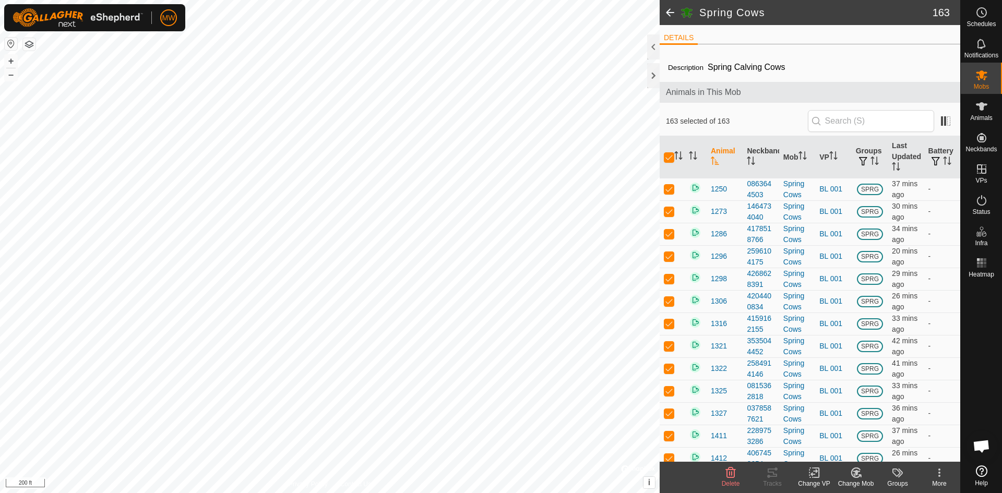
click at [809, 475] on rect at bounding box center [813, 472] width 9 height 9
click at [836, 420] on link "Choose VP..." at bounding box center [845, 427] width 103 height 21
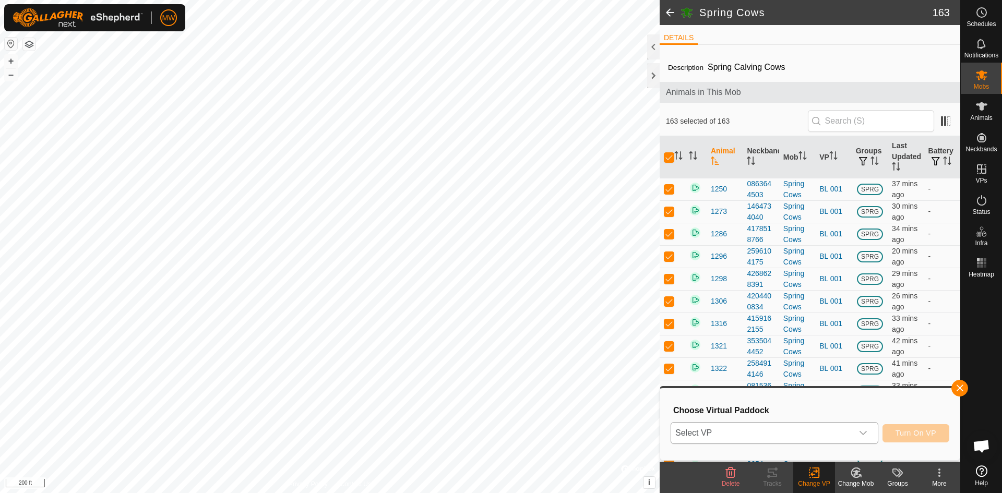
click at [729, 438] on span "Select VP" at bounding box center [762, 433] width 182 height 21
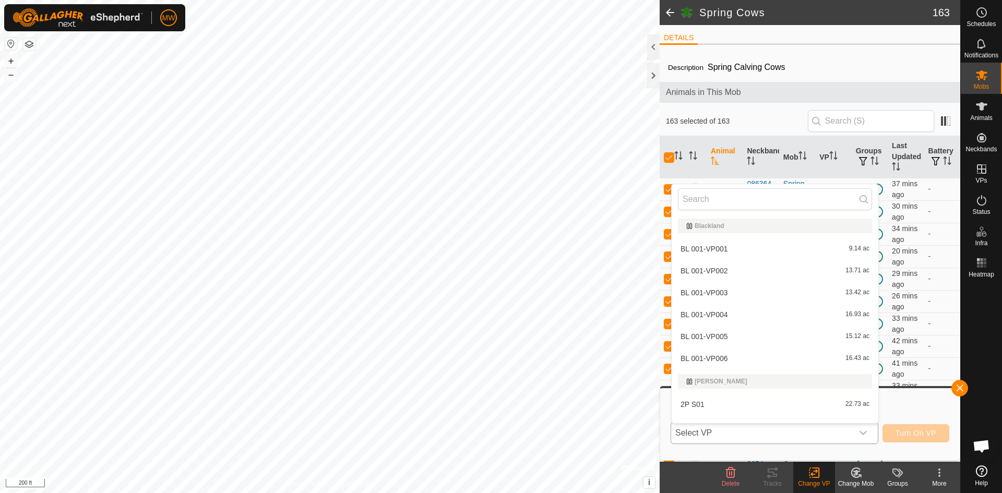
click at [709, 245] on li "BL 001-VP001 9.14 ac" at bounding box center [774, 248] width 207 height 21
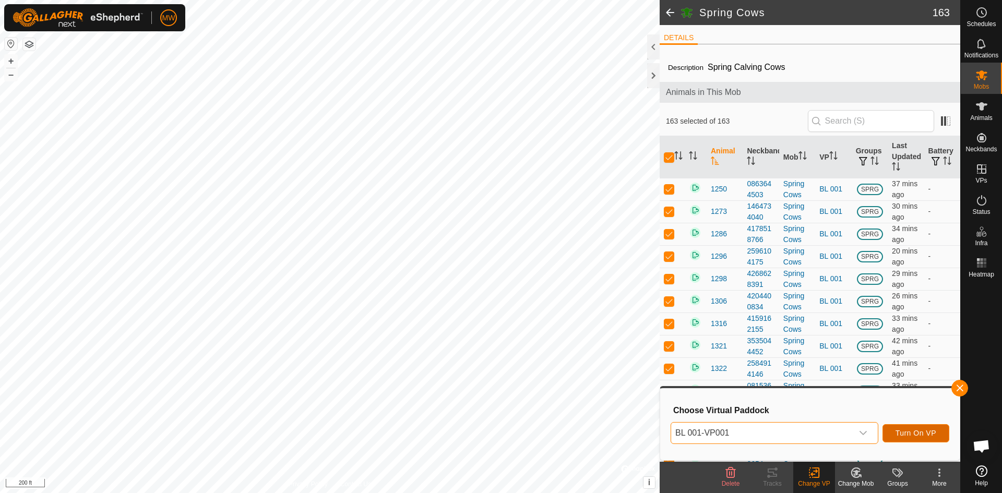
click at [922, 437] on span "Turn On VP" at bounding box center [915, 433] width 41 height 8
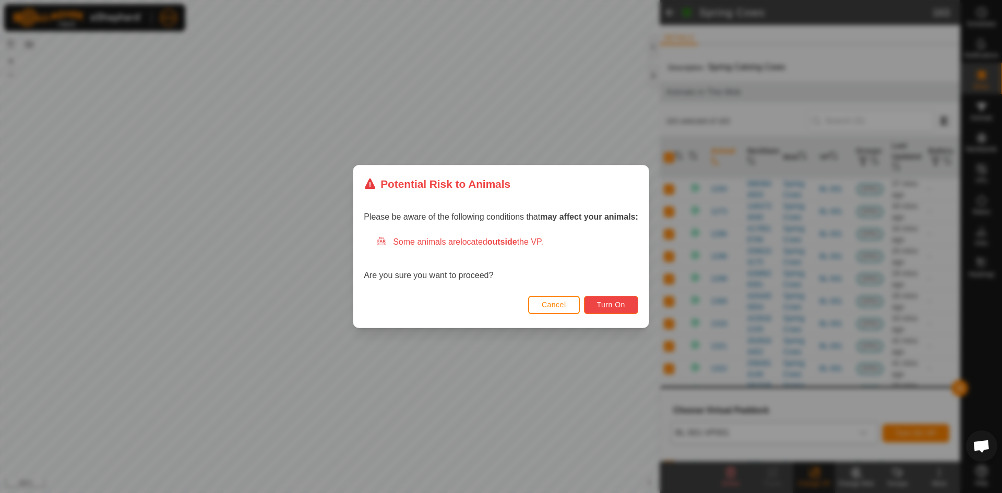
click at [618, 305] on span "Turn On" at bounding box center [611, 304] width 28 height 8
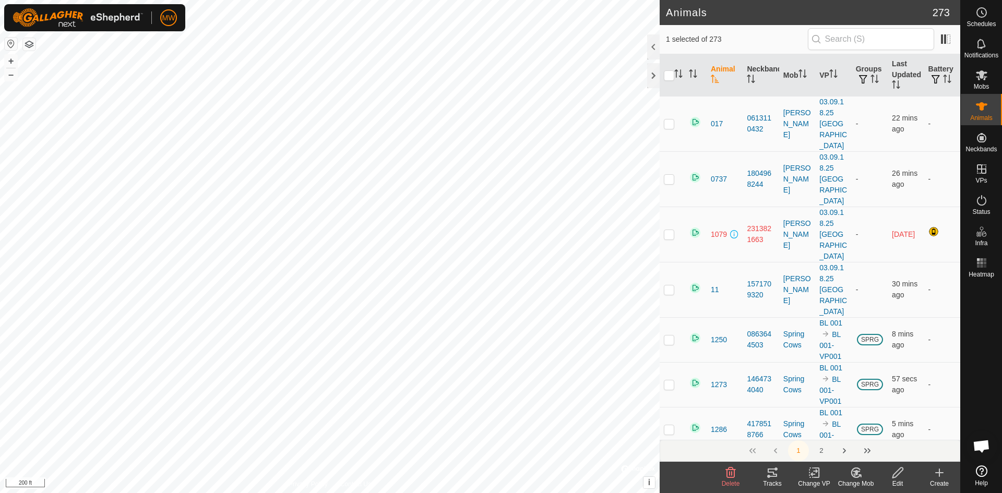
click at [852, 471] on icon at bounding box center [855, 472] width 13 height 13
click at [864, 423] on link "Choose Mob..." at bounding box center [886, 427] width 103 height 21
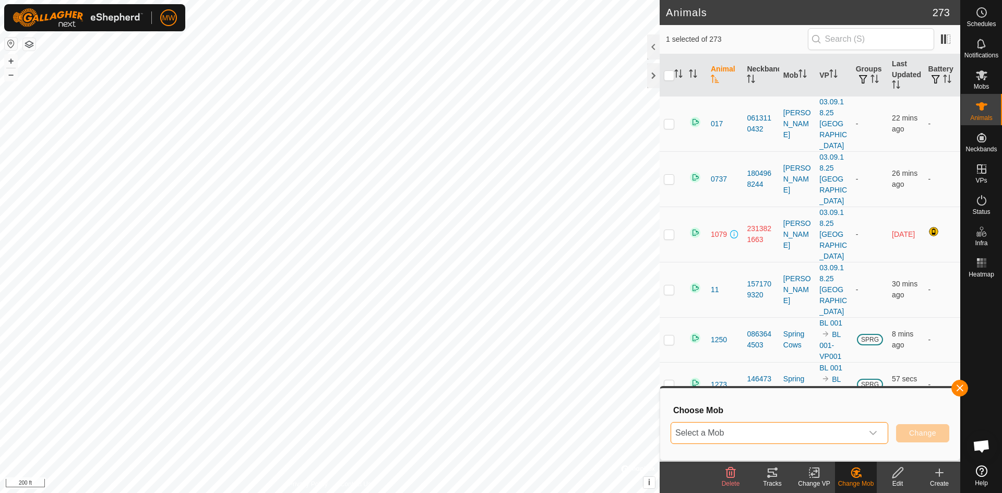
click at [836, 430] on span "Select a Mob" at bounding box center [766, 433] width 191 height 21
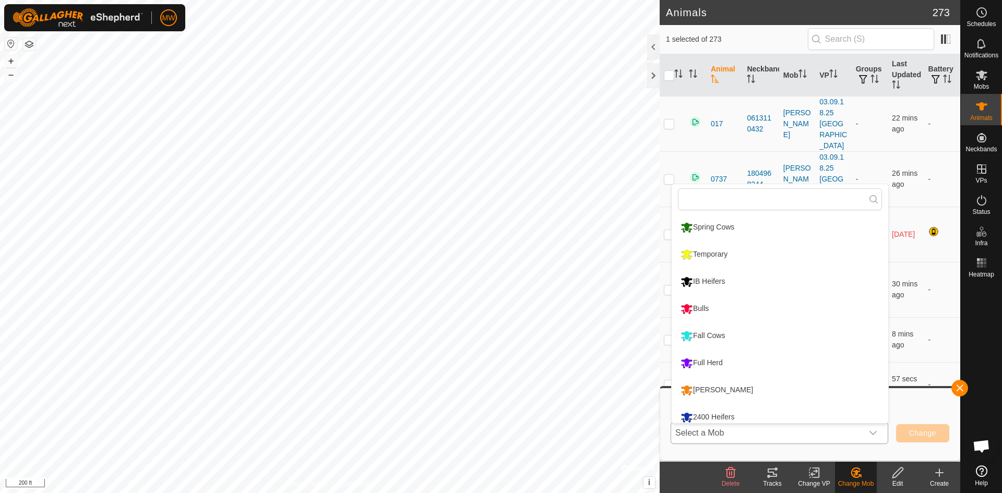
scroll to position [7, 0]
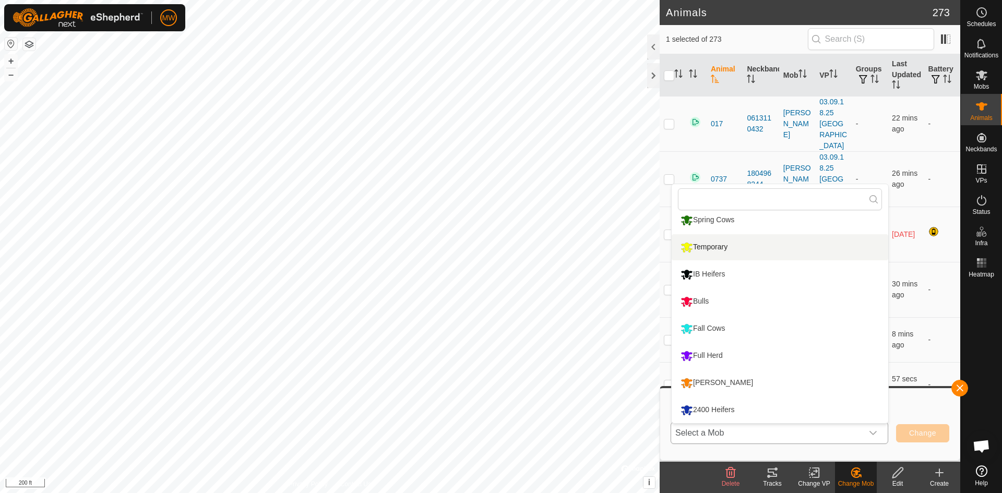
click at [698, 248] on li "Temporary" at bounding box center [779, 247] width 217 height 26
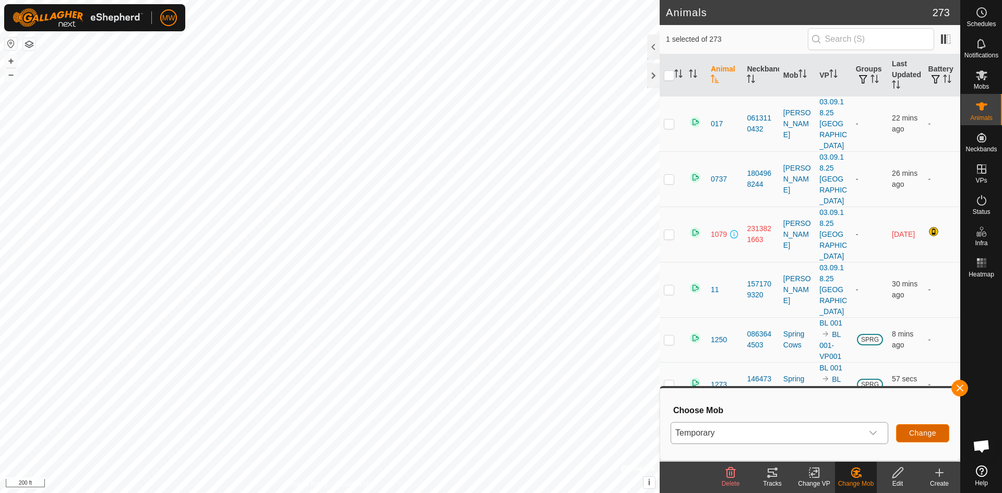
click at [932, 435] on span "Change" at bounding box center [922, 433] width 27 height 8
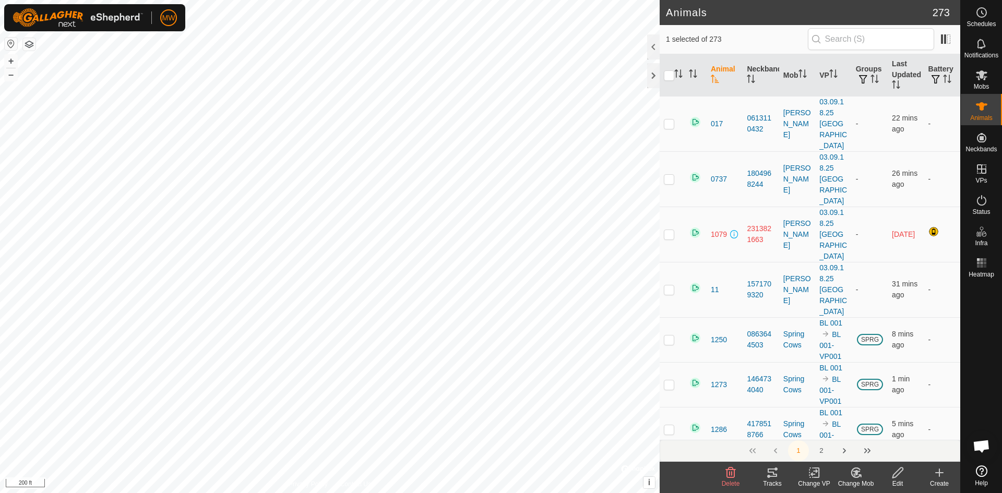
click at [861, 478] on icon at bounding box center [855, 472] width 13 height 13
click at [862, 427] on link "Choose Mob..." at bounding box center [886, 427] width 103 height 21
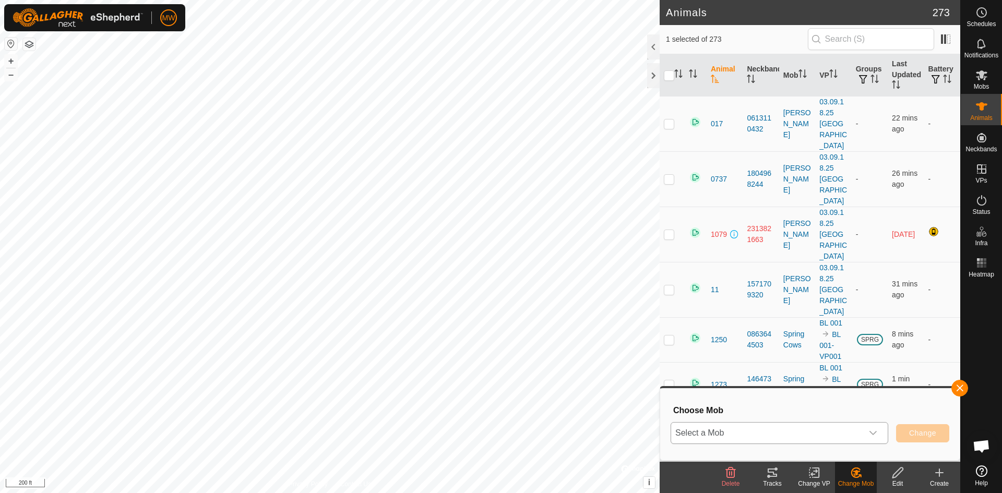
click at [779, 434] on span "Select a Mob" at bounding box center [766, 433] width 191 height 21
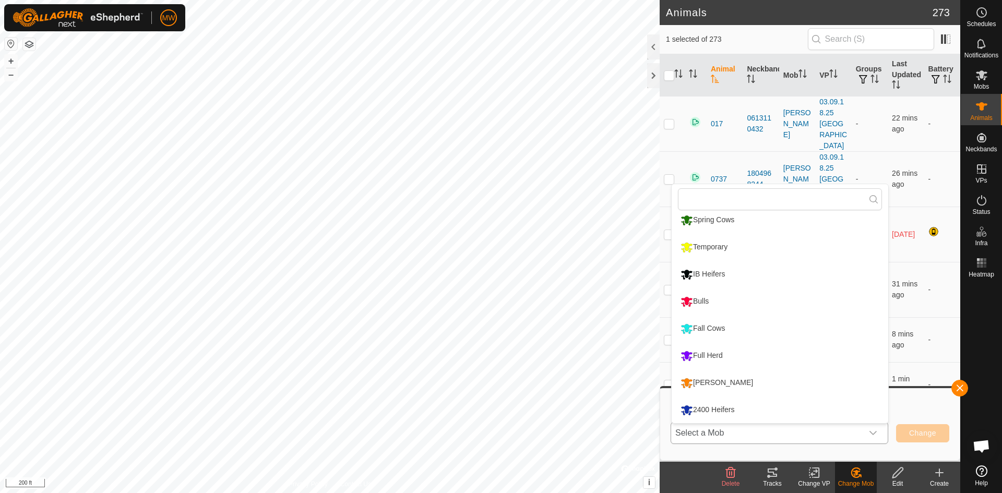
click at [722, 247] on li "Temporary" at bounding box center [779, 247] width 217 height 26
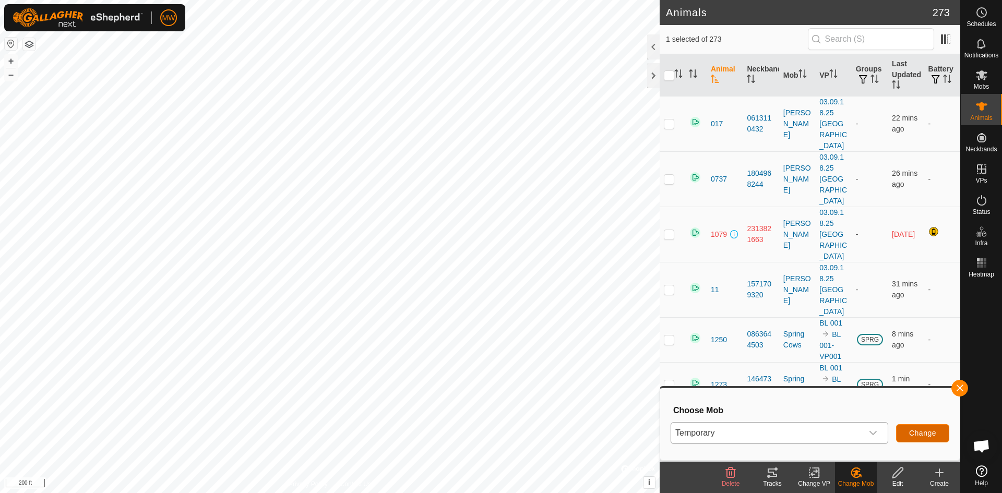
click at [928, 428] on button "Change" at bounding box center [922, 433] width 53 height 18
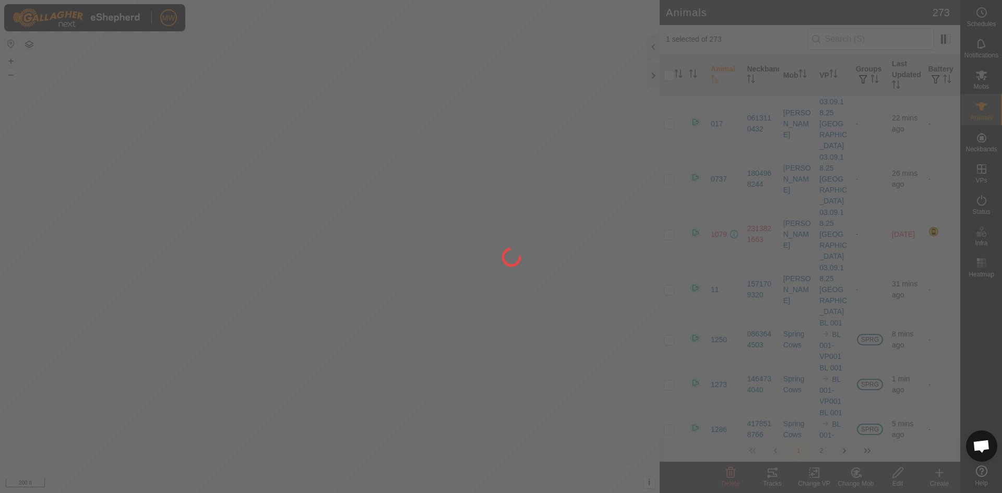
checkbox input "false"
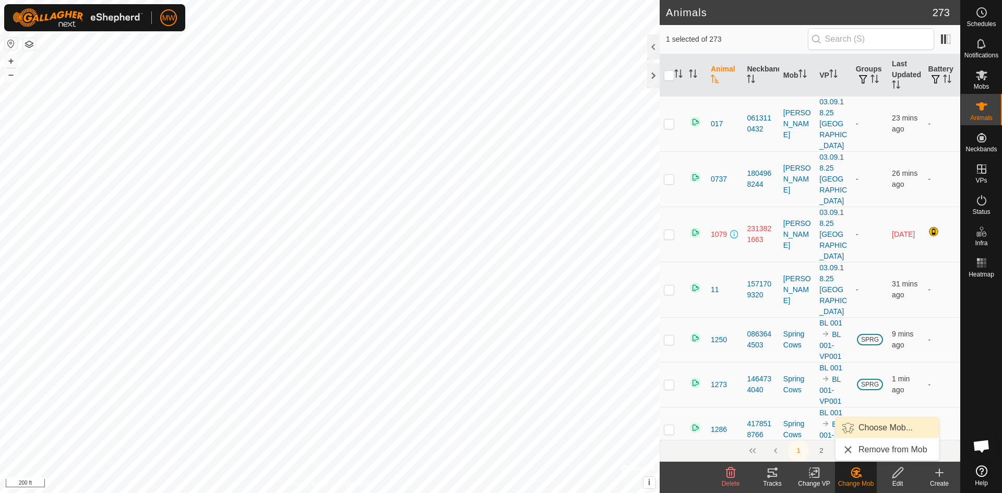
click at [877, 427] on link "Choose Mob..." at bounding box center [886, 427] width 103 height 21
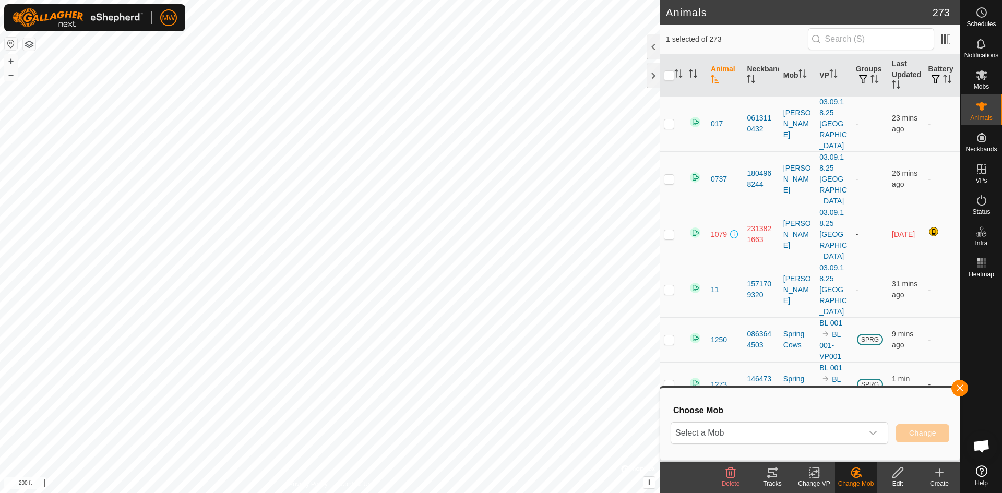
click at [747, 422] on div "Select a Mob Change" at bounding box center [809, 432] width 279 height 25
click at [746, 434] on span "Select a Mob" at bounding box center [766, 433] width 191 height 21
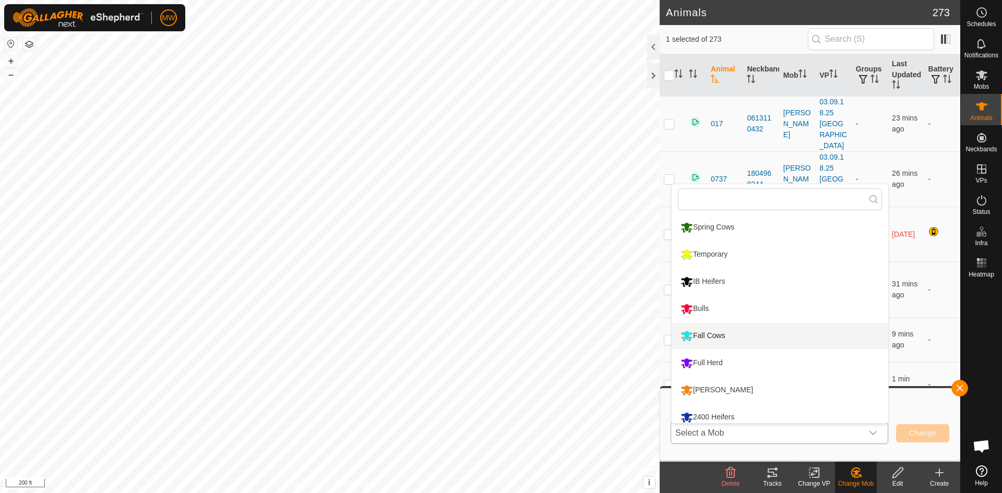
scroll to position [7, 0]
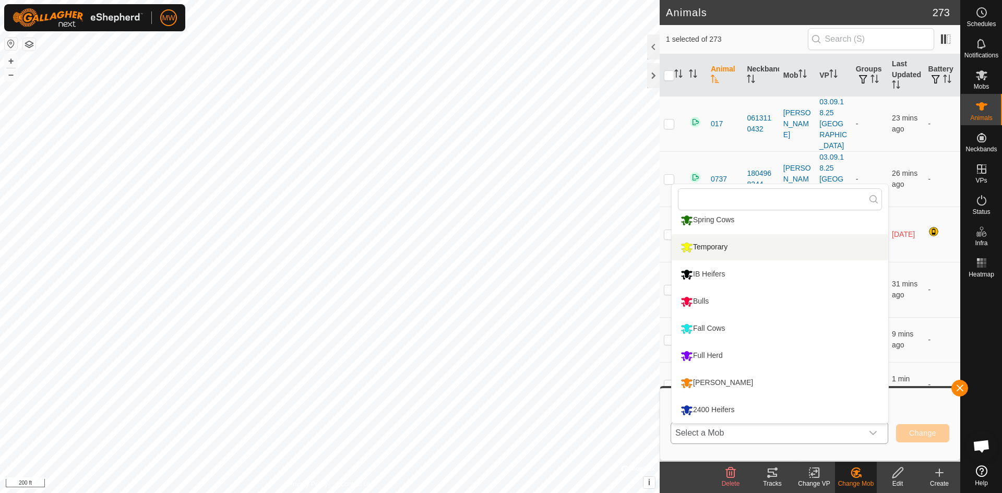
click at [688, 245] on li "Temporary" at bounding box center [779, 247] width 217 height 26
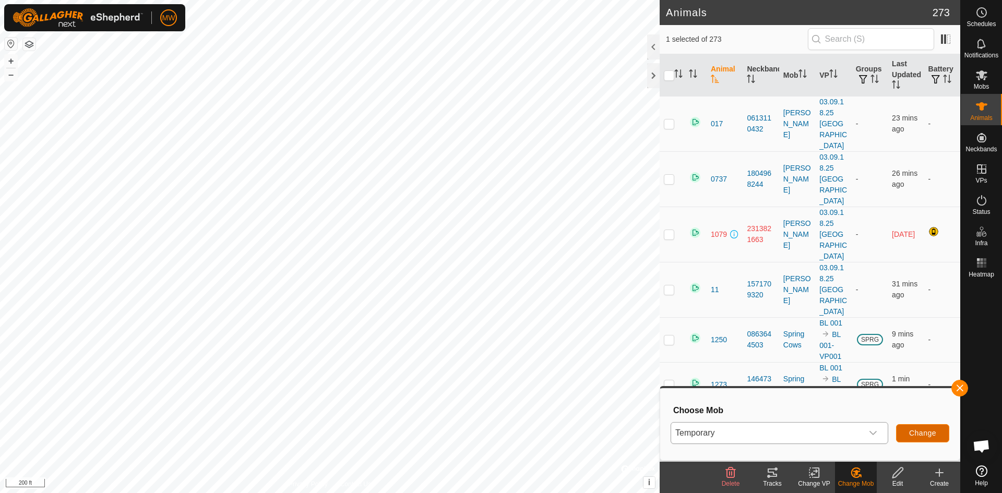
click at [926, 426] on button "Change" at bounding box center [922, 433] width 53 height 18
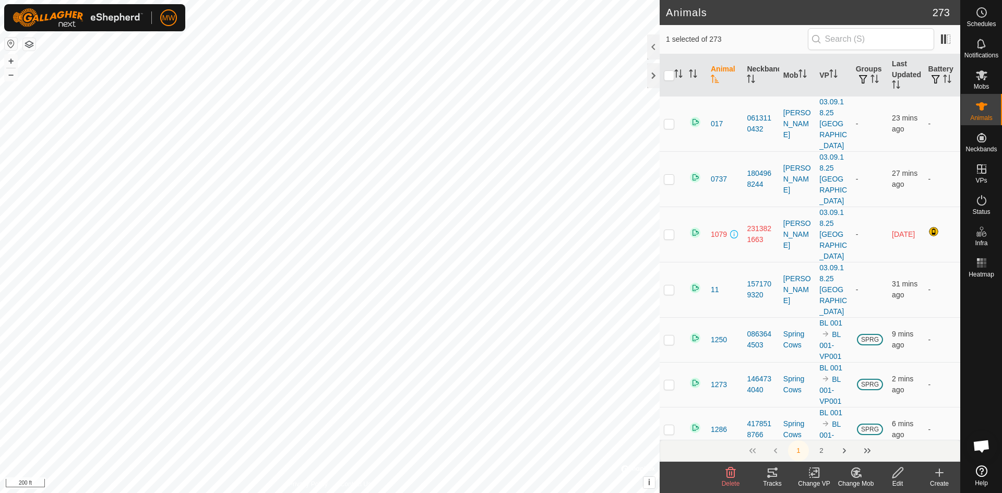
click at [857, 474] on icon at bounding box center [855, 472] width 7 height 5
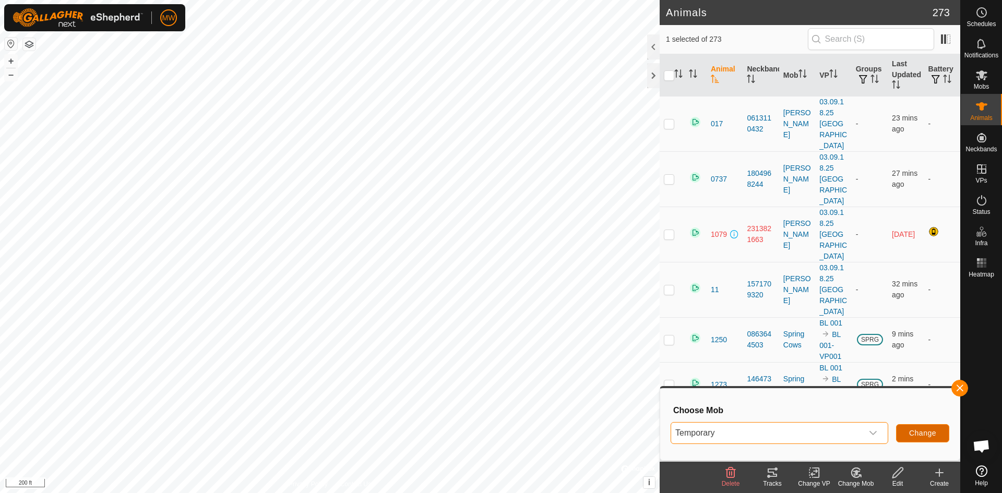
click at [931, 431] on span "Change" at bounding box center [922, 433] width 27 height 8
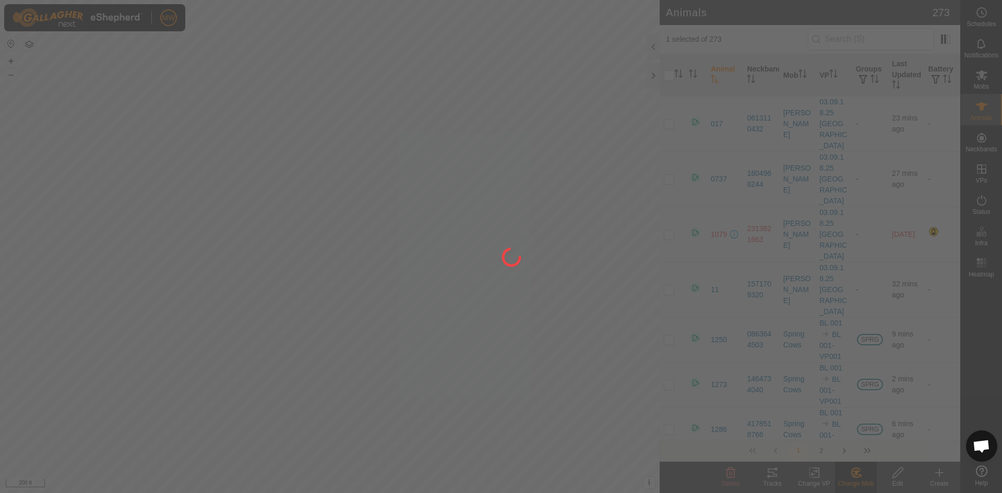
checkbox input "false"
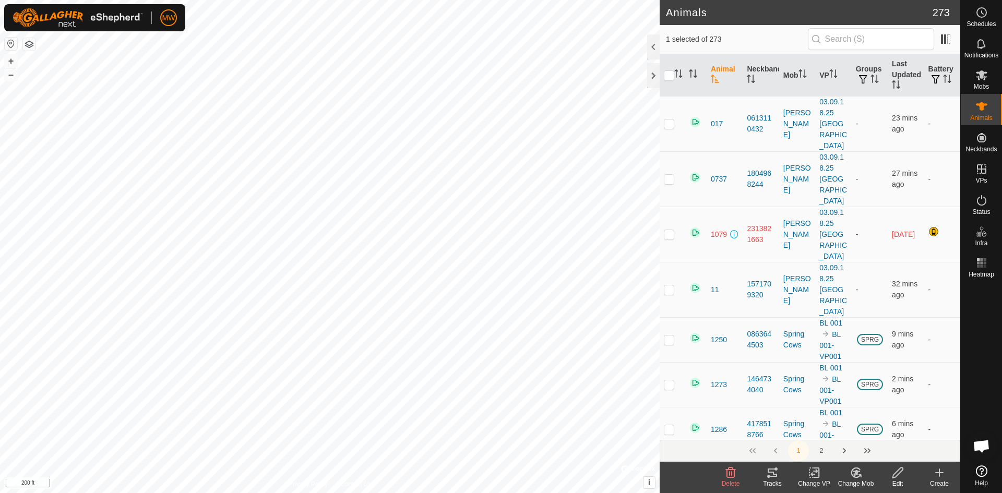
click at [854, 475] on icon at bounding box center [853, 474] width 3 height 3
click at [867, 425] on link "Choose Mob..." at bounding box center [886, 427] width 103 height 21
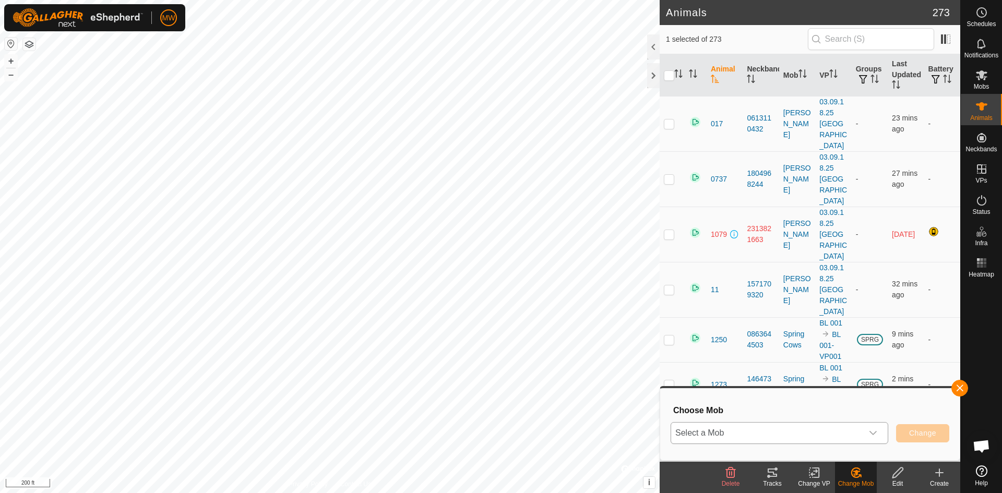
click at [851, 429] on span "Select a Mob" at bounding box center [766, 433] width 191 height 21
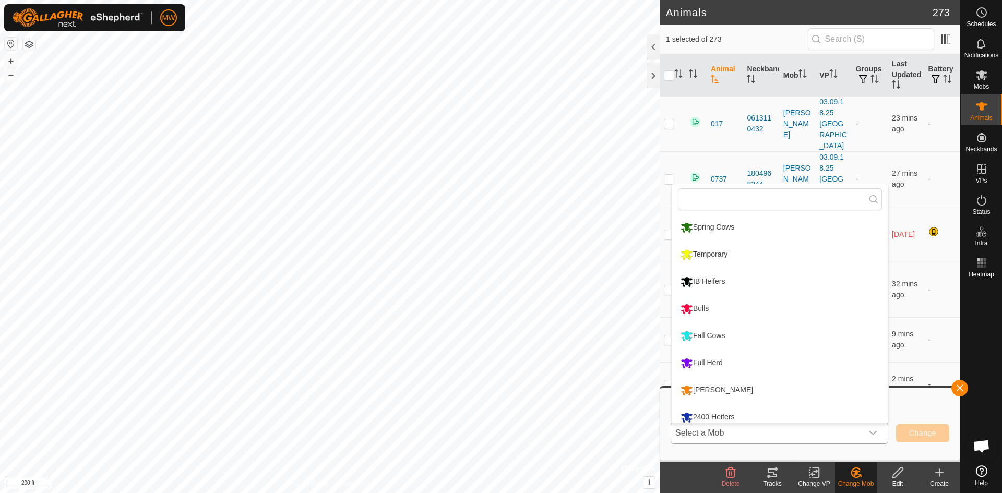
scroll to position [7, 0]
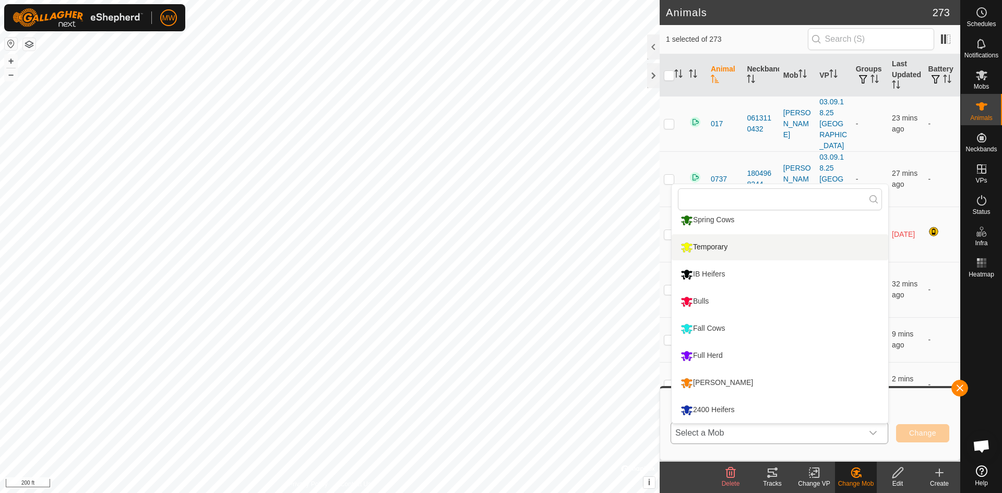
click at [708, 245] on li "Temporary" at bounding box center [779, 247] width 217 height 26
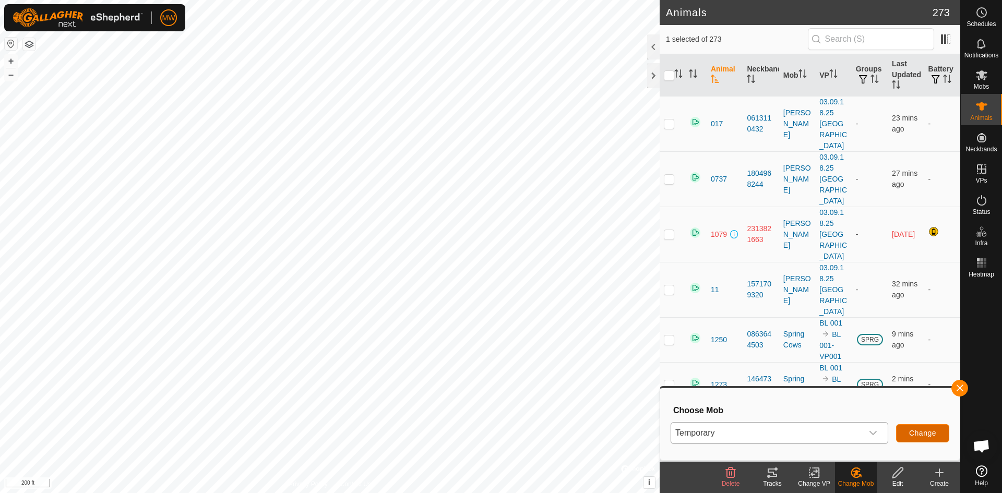
click at [930, 436] on span "Change" at bounding box center [922, 433] width 27 height 8
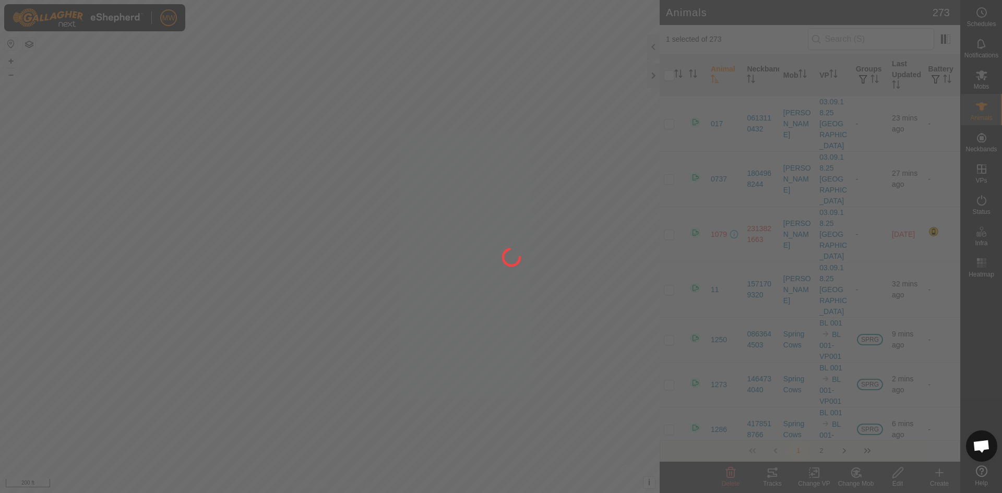
checkbox input "false"
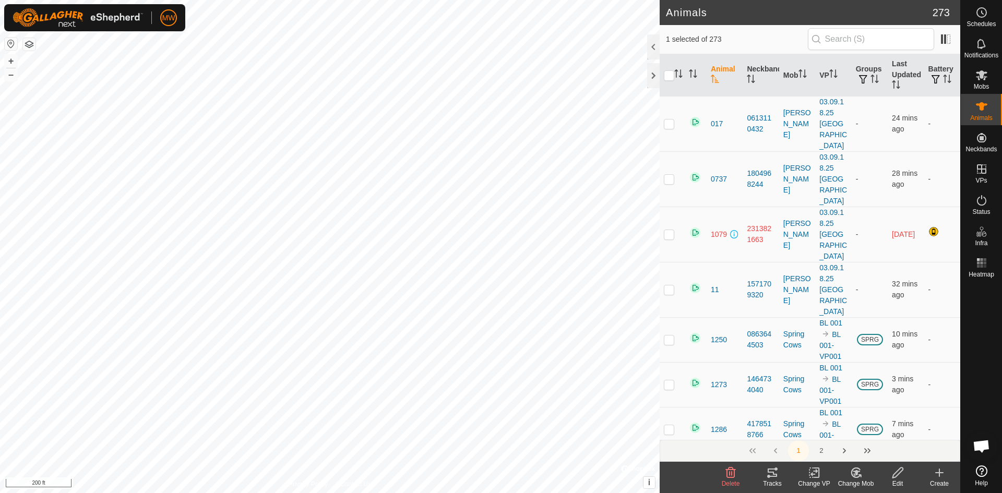
click at [857, 471] on icon at bounding box center [855, 472] width 7 height 5
click at [873, 431] on link "Choose Mob..." at bounding box center [886, 427] width 103 height 21
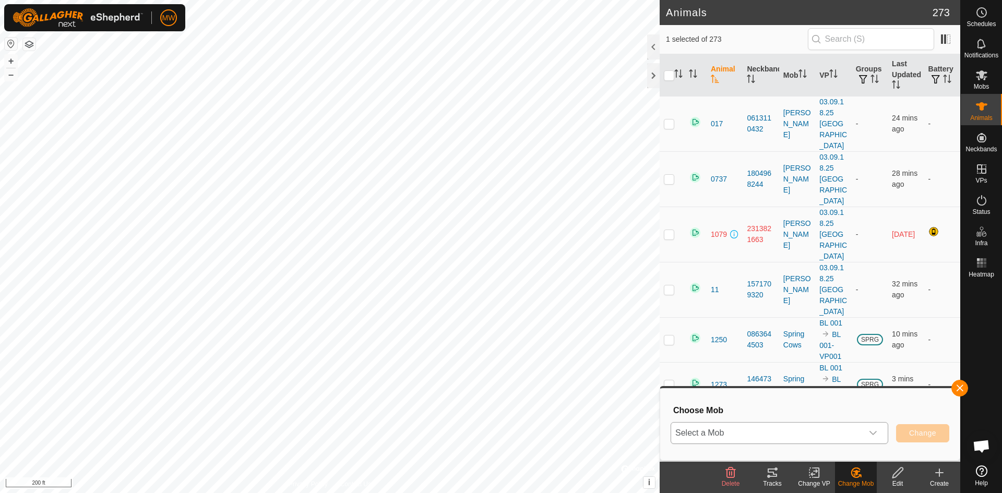
click at [764, 431] on span "Select a Mob" at bounding box center [766, 433] width 191 height 21
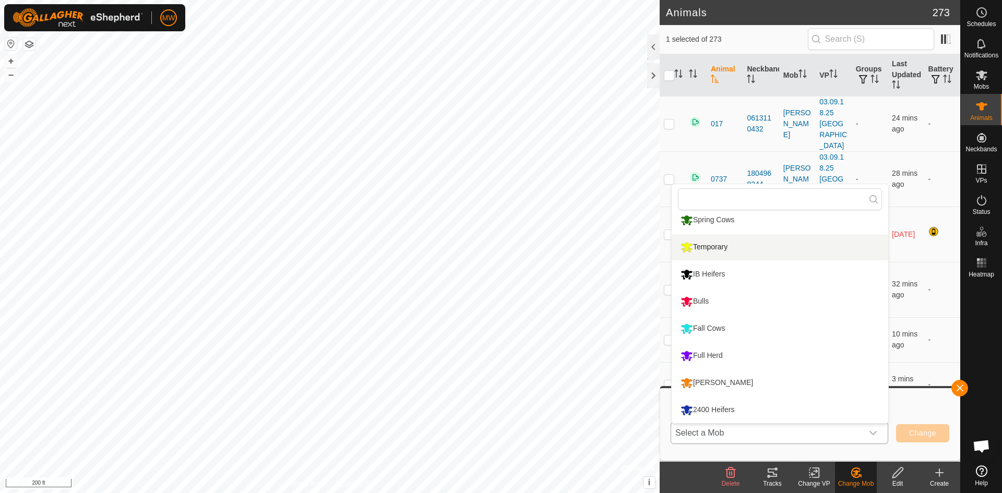
click at [705, 244] on li "Temporary" at bounding box center [779, 247] width 217 height 26
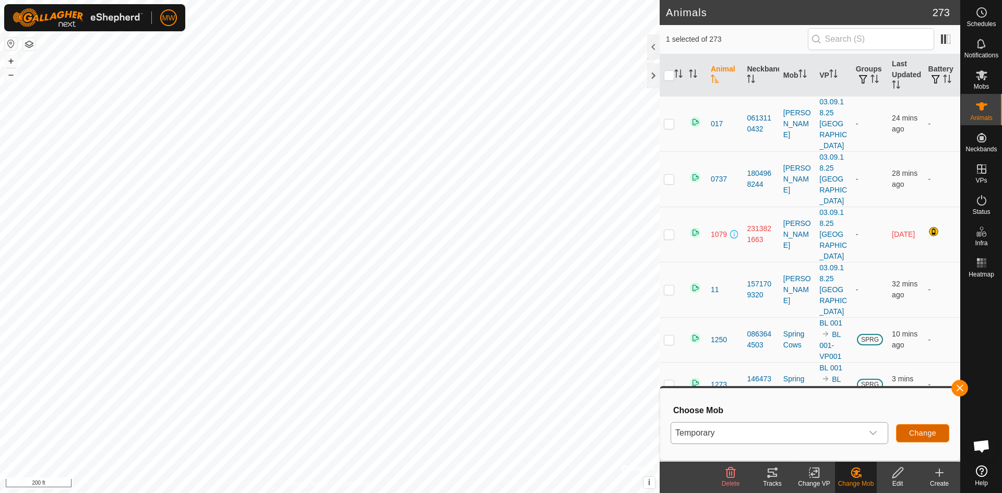
click at [921, 431] on span "Change" at bounding box center [922, 433] width 27 height 8
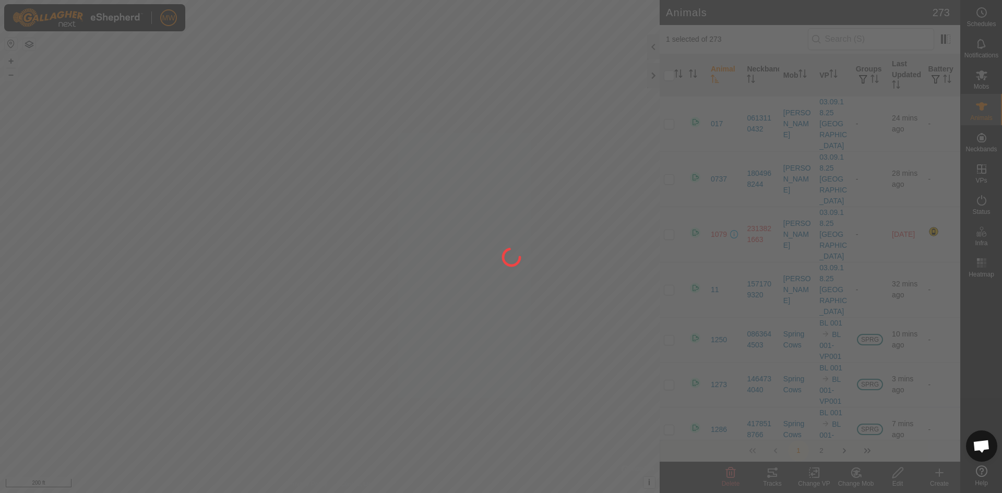
checkbox input "false"
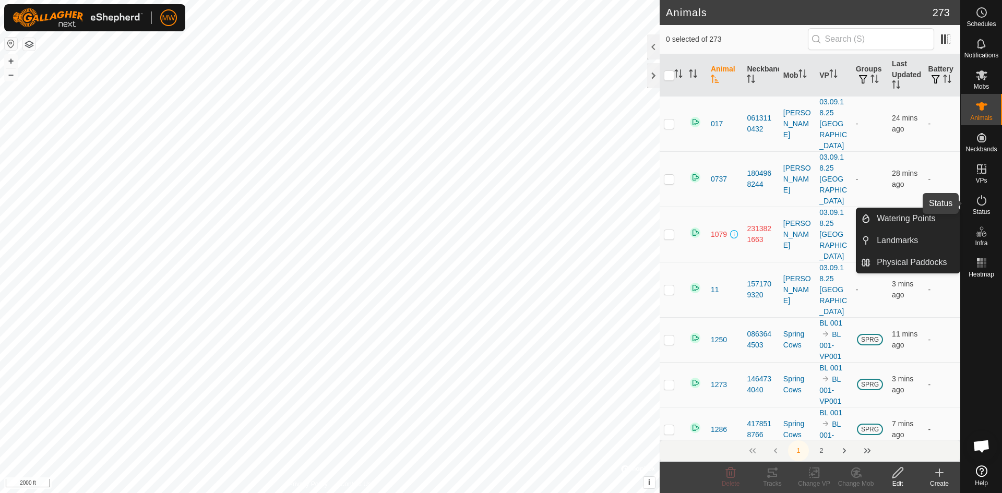
click at [983, 197] on icon at bounding box center [981, 200] width 13 height 13
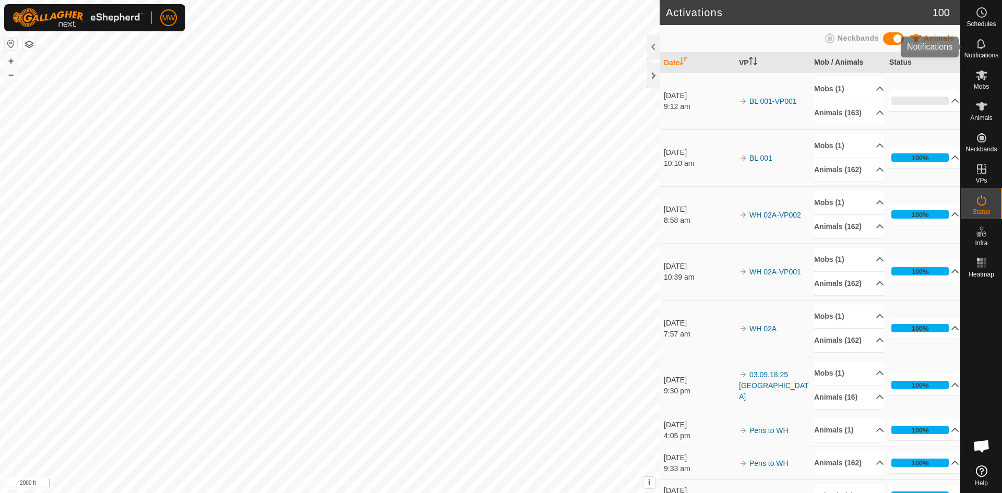
click at [973, 46] on es-notification-svg-icon at bounding box center [981, 43] width 19 height 17
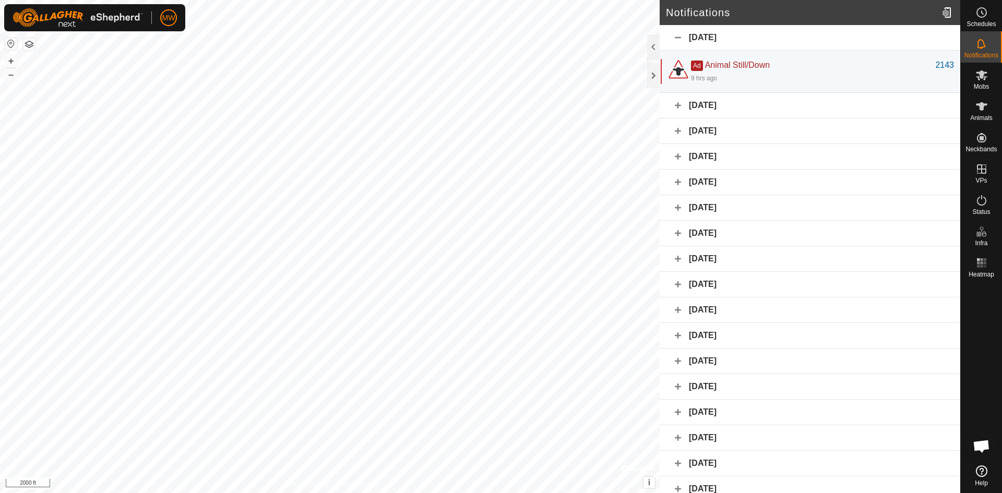
click at [676, 104] on div "[DATE]" at bounding box center [809, 106] width 300 height 26
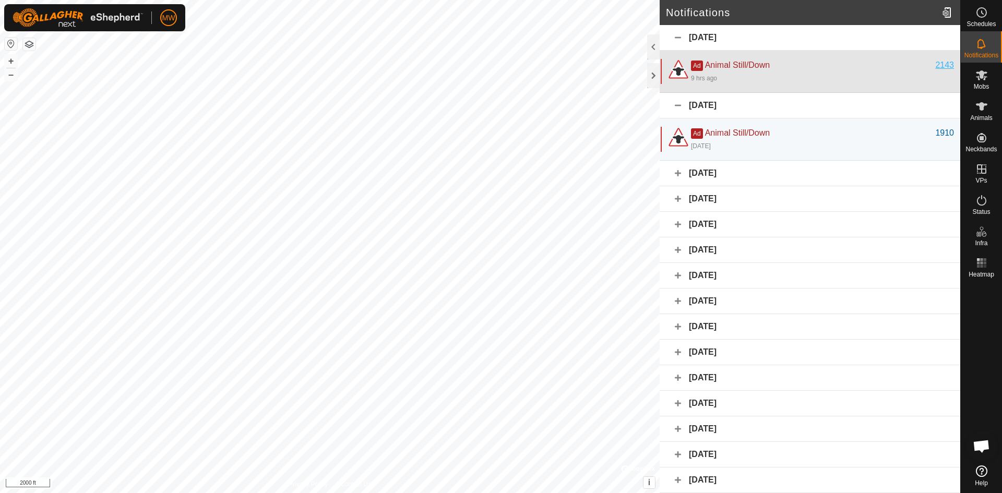
click at [935, 66] on div "2143" at bounding box center [944, 65] width 19 height 13
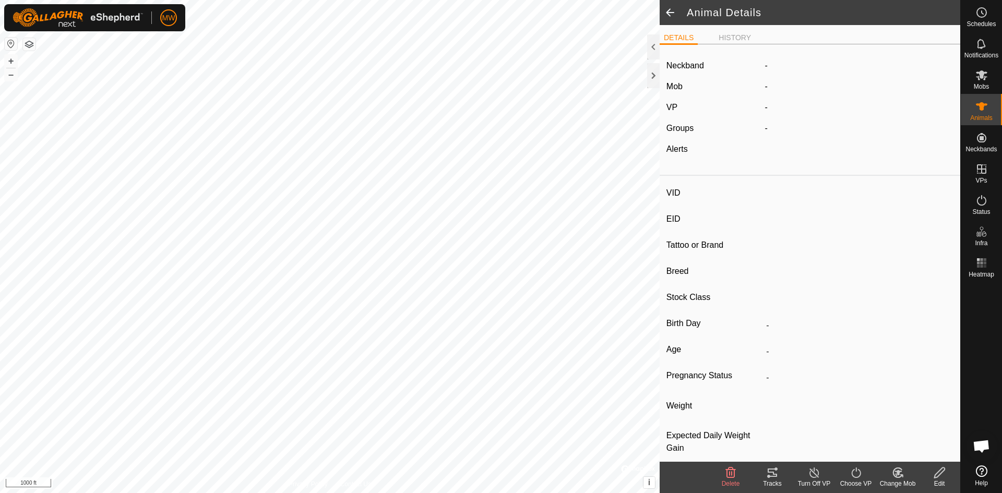
type input "2143"
type input "840003224268354"
type input "-"
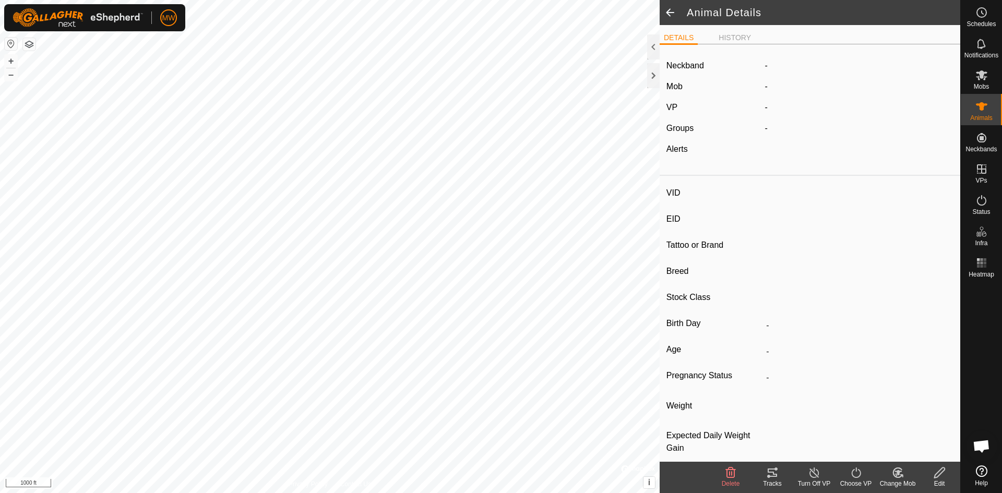
type input "-"
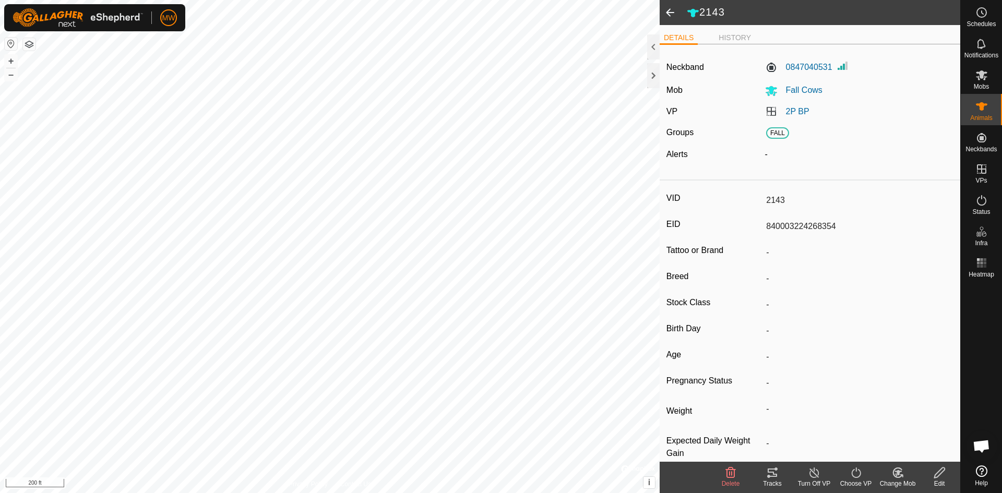
click at [892, 469] on icon at bounding box center [897, 472] width 13 height 13
click at [925, 426] on link "Choose Mob..." at bounding box center [928, 427] width 103 height 21
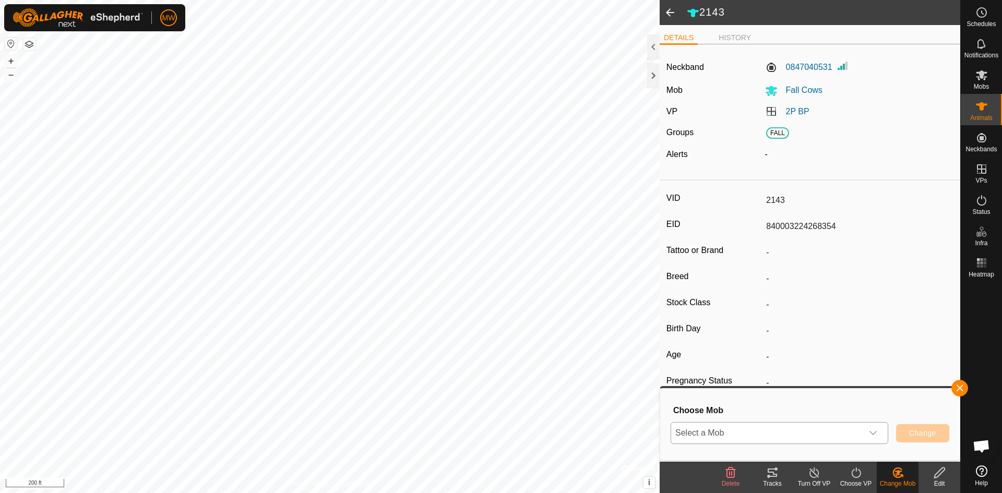
click at [744, 428] on span "Select a Mob" at bounding box center [766, 433] width 191 height 21
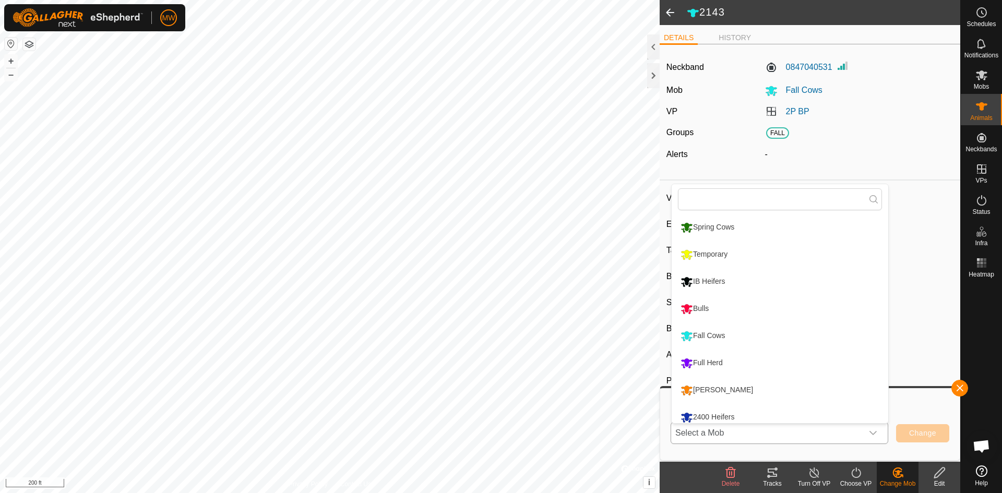
scroll to position [7, 0]
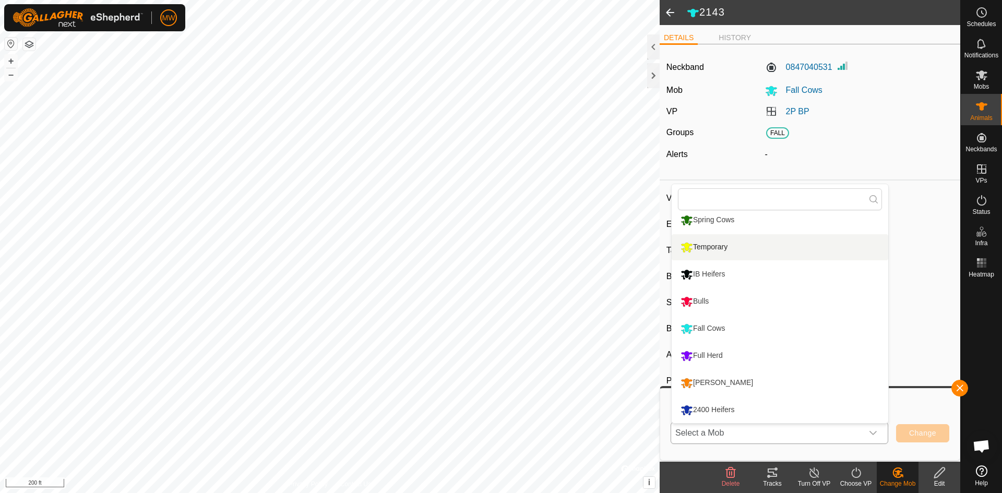
click at [703, 251] on li "Temporary" at bounding box center [779, 247] width 217 height 26
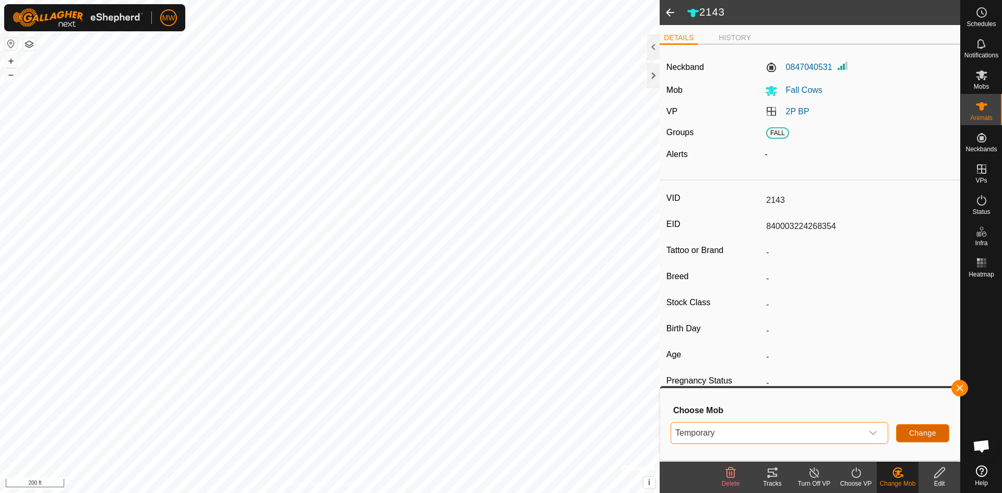
click at [941, 429] on button "Change" at bounding box center [922, 433] width 53 height 18
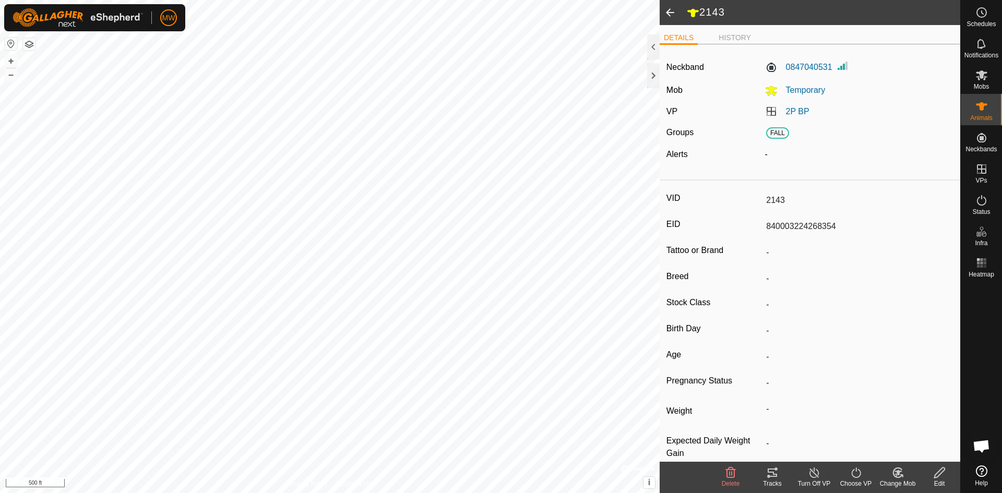
click at [489, 492] on html "MW Schedules Notifications Mobs Animals Neckbands VPs Status Infra Heatmap Help…" at bounding box center [501, 246] width 1002 height 493
type input "2305"
type input "840003224268384"
type input "-"
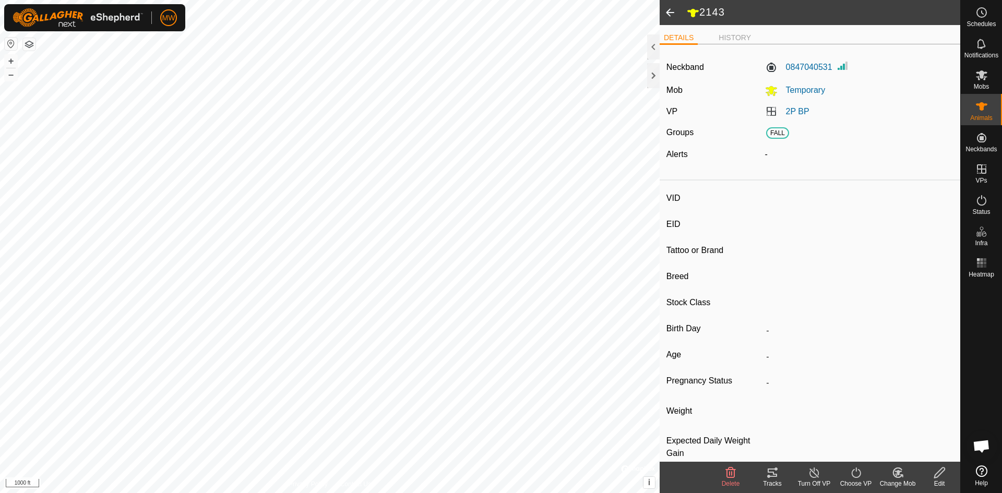
type input "-"
type input "0 kg"
type input "-"
type input "2306"
type input "840003224268382"
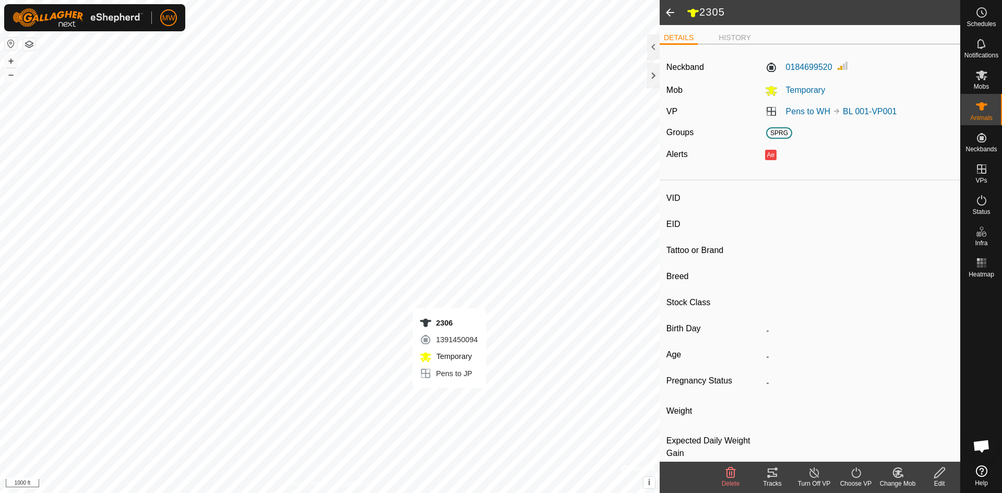
type input "-"
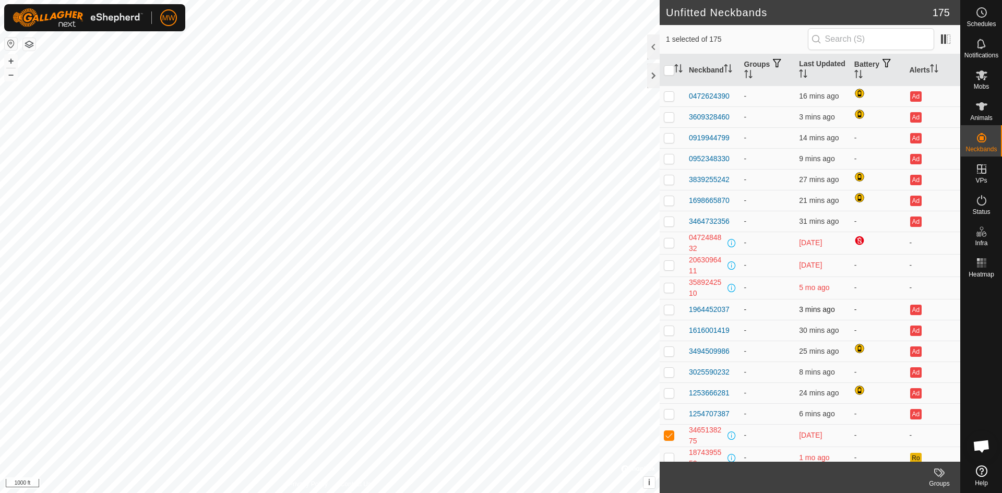
drag, startPoint x: 761, startPoint y: 414, endPoint x: 753, endPoint y: 306, distance: 108.3
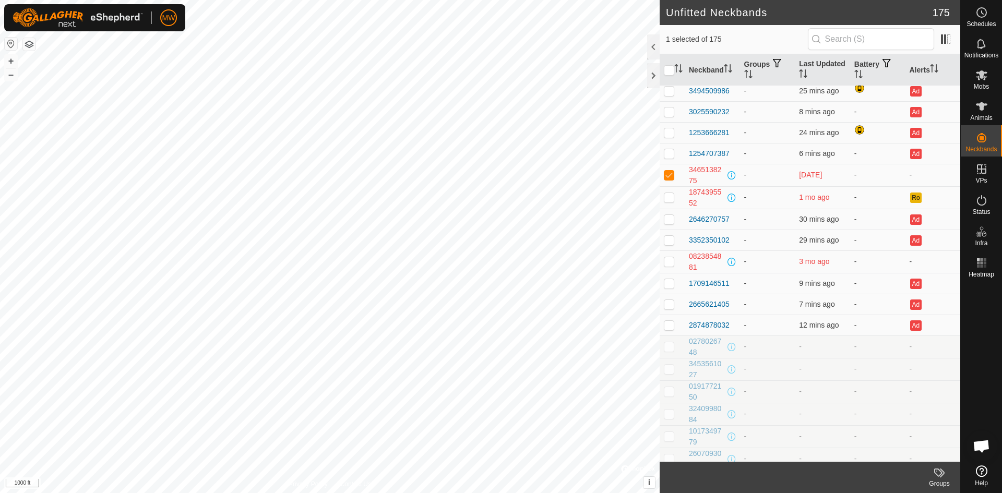
scroll to position [313, 0]
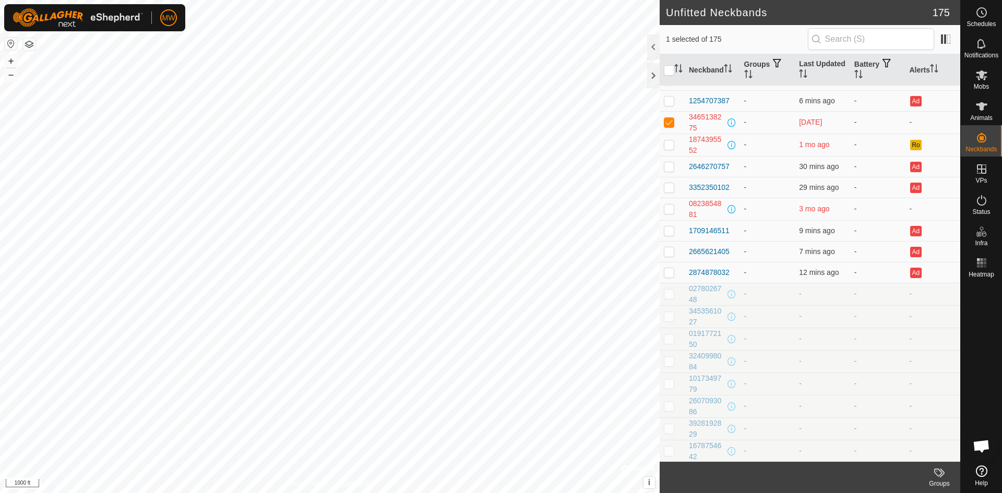
click at [799, 408] on td "-" at bounding box center [822, 406] width 55 height 22
